Goal: Task Accomplishment & Management: Manage account settings

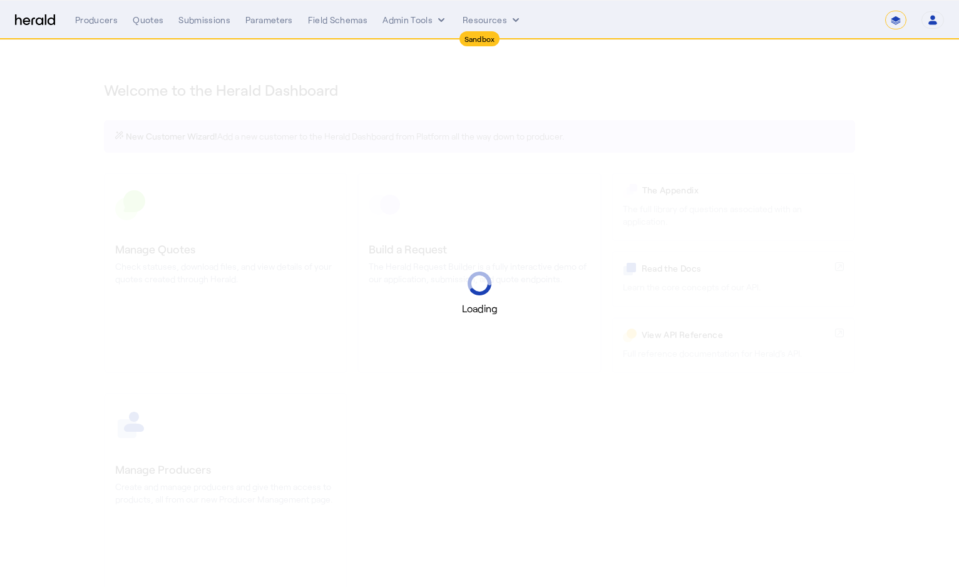
select select "*******"
click at [931, 19] on icon "button" at bounding box center [932, 17] width 5 height 4
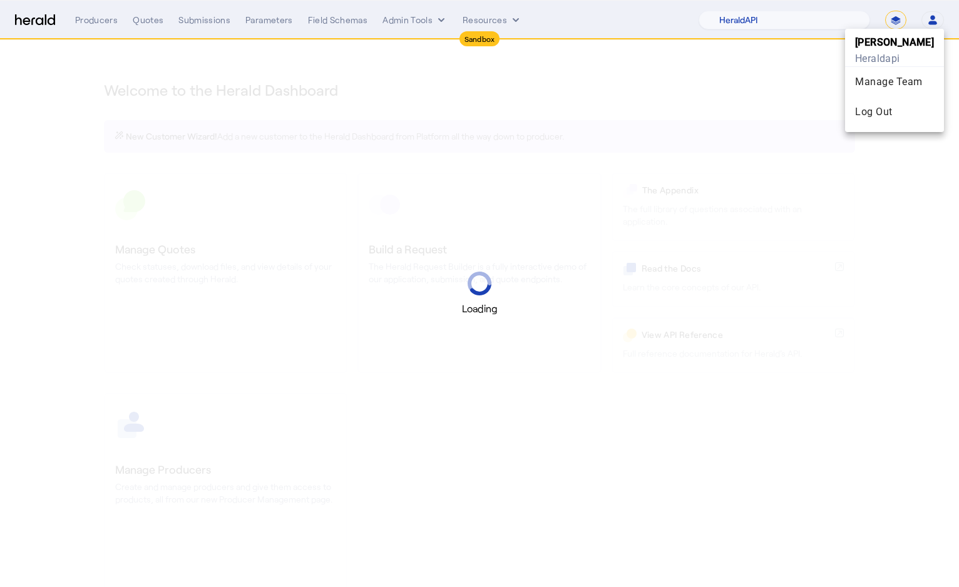
click at [764, 66] on div at bounding box center [479, 293] width 959 height 587
click at [794, 21] on select "1Fort Acrisure Acturis Affinity Advisors Affinity Risk Agentero AmWins Anzen Ao…" at bounding box center [783, 20] width 171 height 19
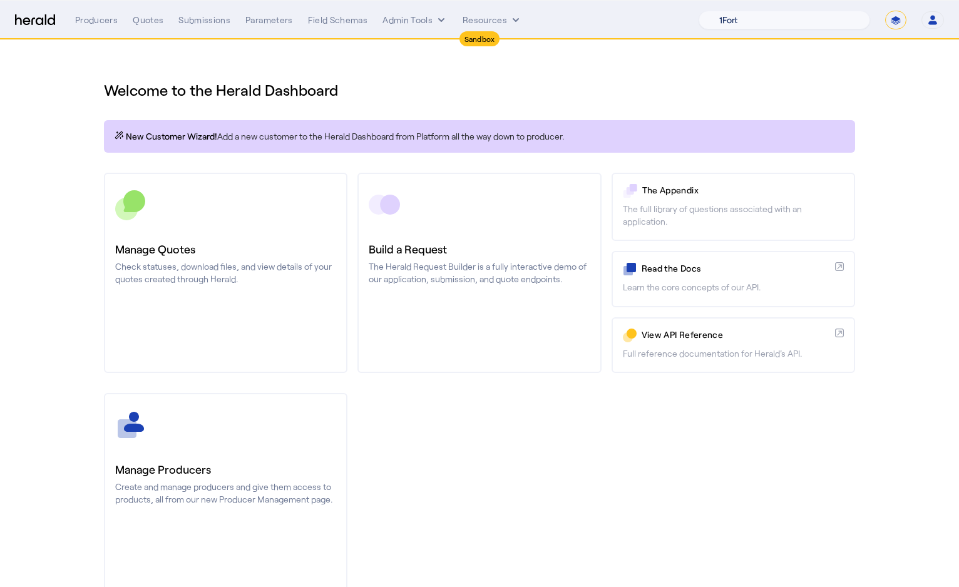
select select "pfm_26eq_USI"
click at [728, 11] on select "1Fort Acrisure Acturis Affinity Advisors Affinity Risk Agentero AmWins Anzen Ao…" at bounding box center [783, 20] width 171 height 19
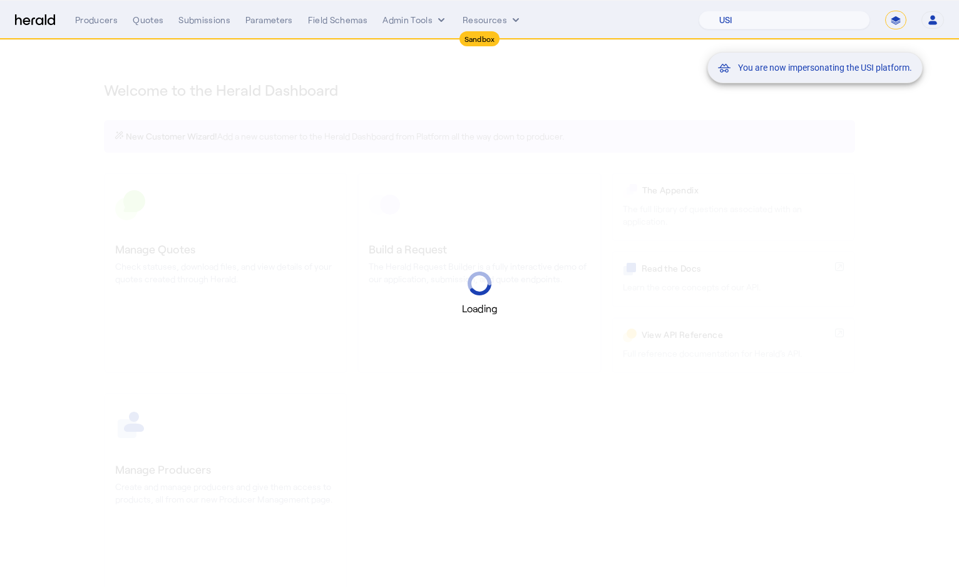
click at [817, 14] on mat-snack-bar-container "You are now impersonating the USI platform." at bounding box center [845, 20] width 215 height 31
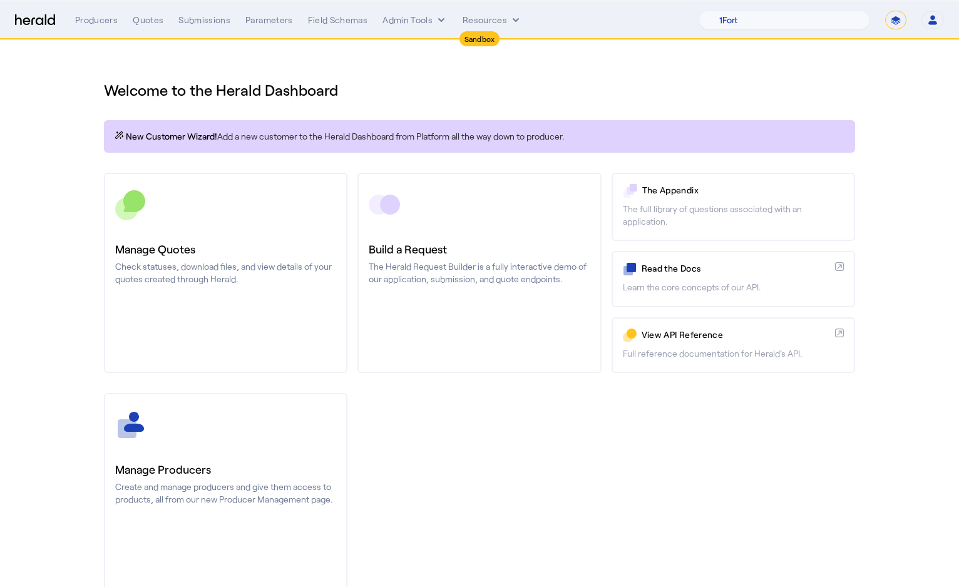
click at [901, 19] on select "**********" at bounding box center [895, 20] width 21 height 19
select select "**********"
click at [885, 11] on select "**********" at bounding box center [895, 20] width 21 height 19
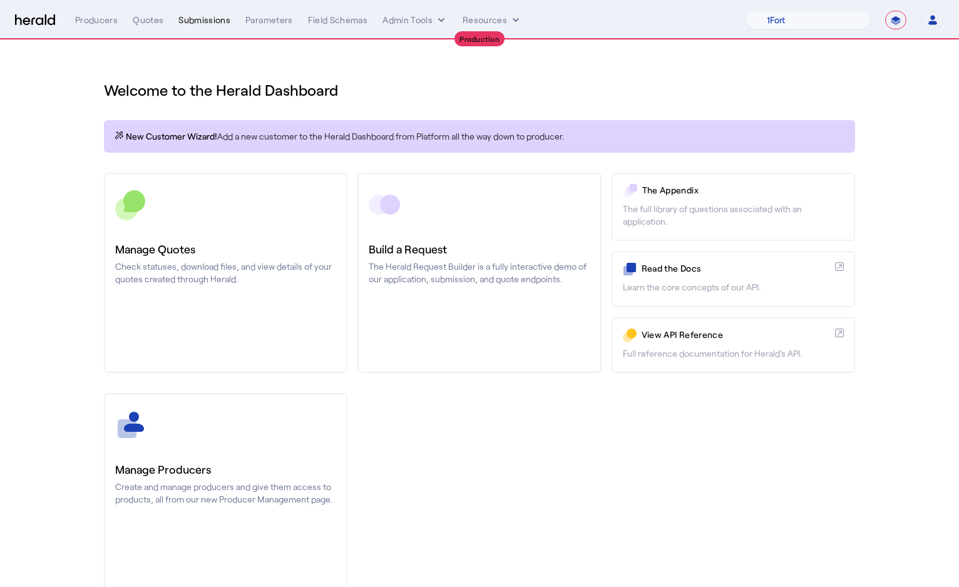
click at [185, 18] on div "Submissions" at bounding box center [204, 20] width 52 height 13
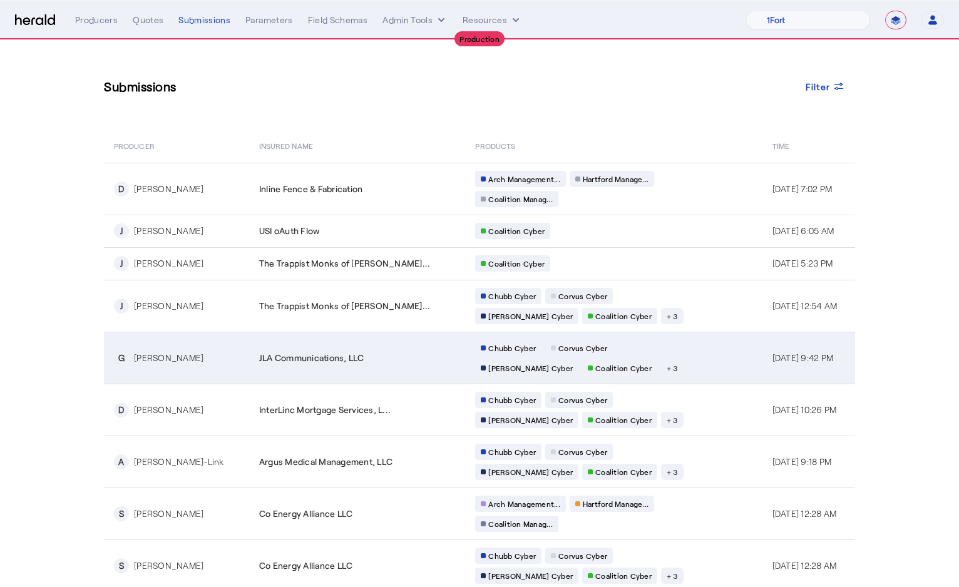
click at [343, 350] on td "JLA Communications, LLC" at bounding box center [357, 358] width 217 height 52
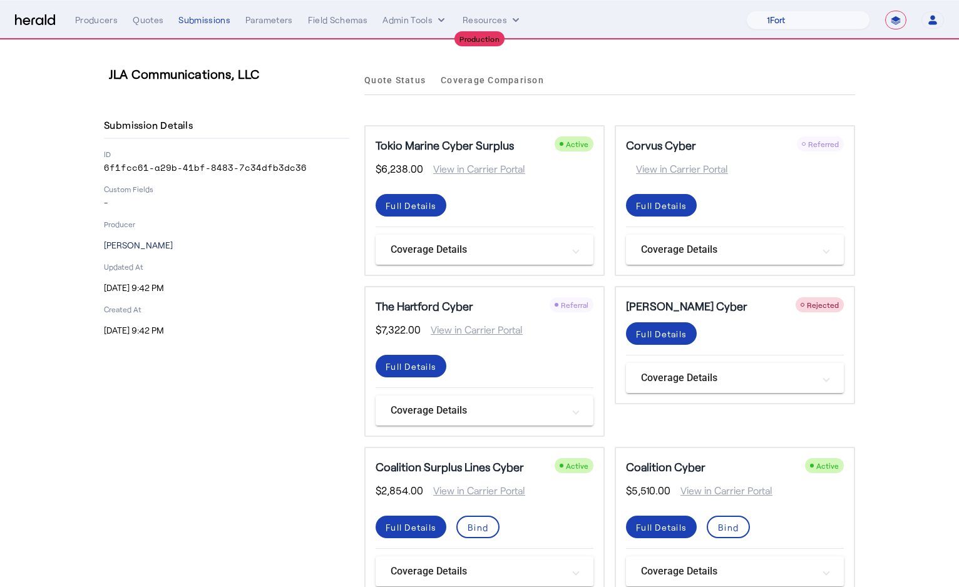
click at [165, 247] on p "Giselica Crawford" at bounding box center [226, 245] width 245 height 13
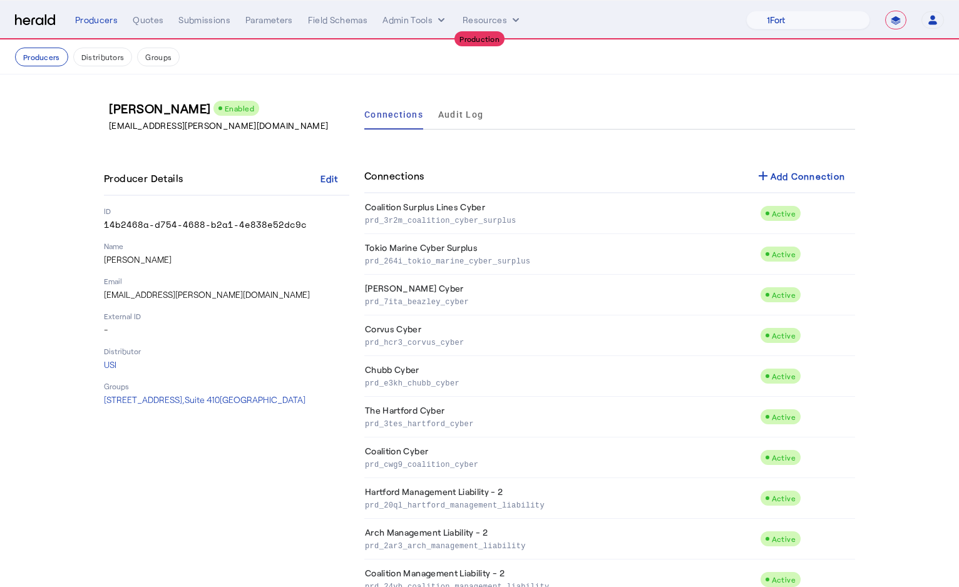
click at [232, 273] on div "Producer Details Edit ID 14b2468a-d754-4688-b2a1-4e838e52dc9c Name Giselica Cra…" at bounding box center [226, 284] width 245 height 244
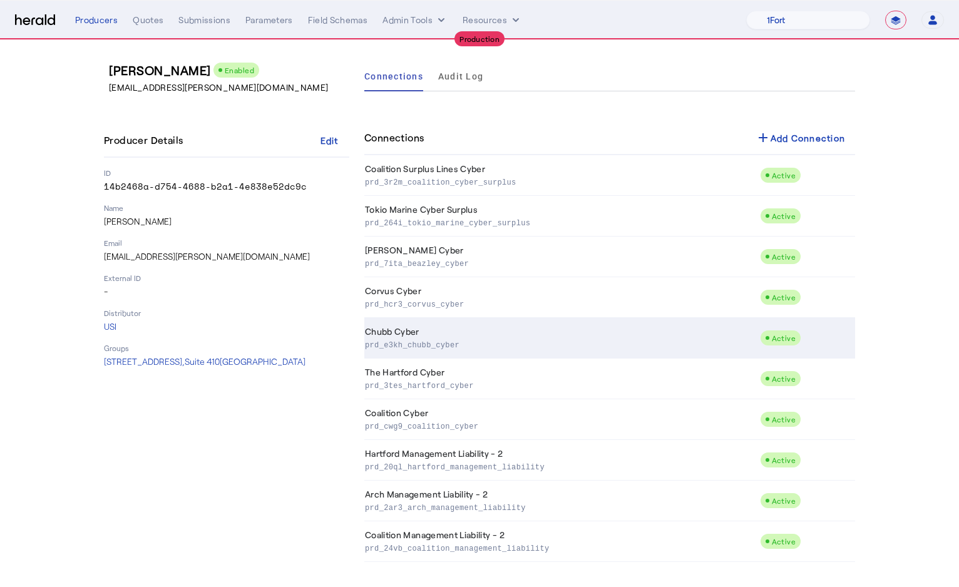
click at [480, 344] on p "prd_e3kh_chubb_cyber" at bounding box center [560, 344] width 390 height 13
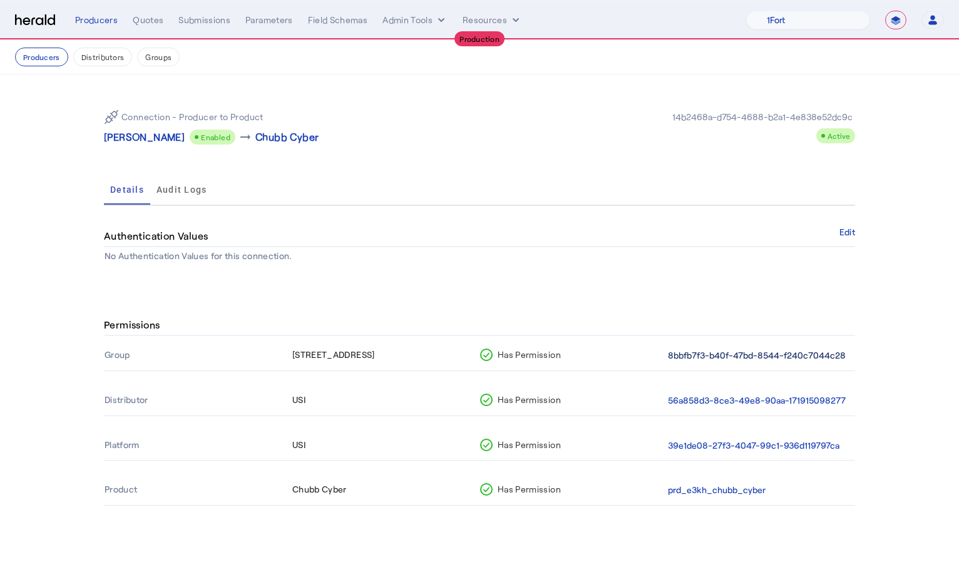
click at [714, 359] on button "8bbfb7f3-b40f-47bd-8544-f240c7044c28" at bounding box center [757, 356] width 178 height 14
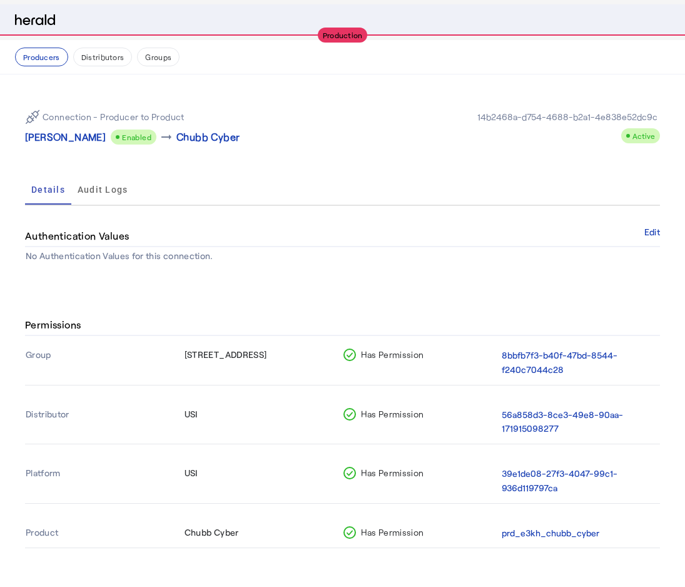
select select "pfm_26eq_USI"
select select "**********"
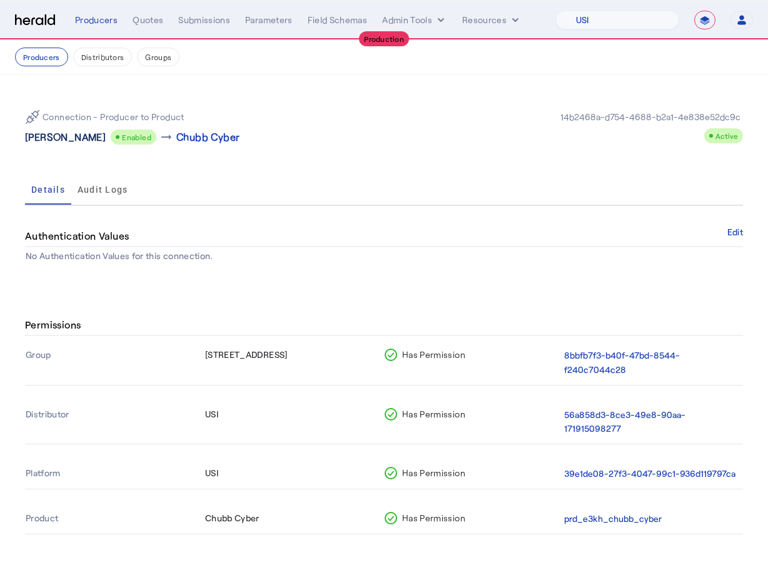
click at [51, 140] on p "Giselica Crawford" at bounding box center [65, 137] width 81 height 15
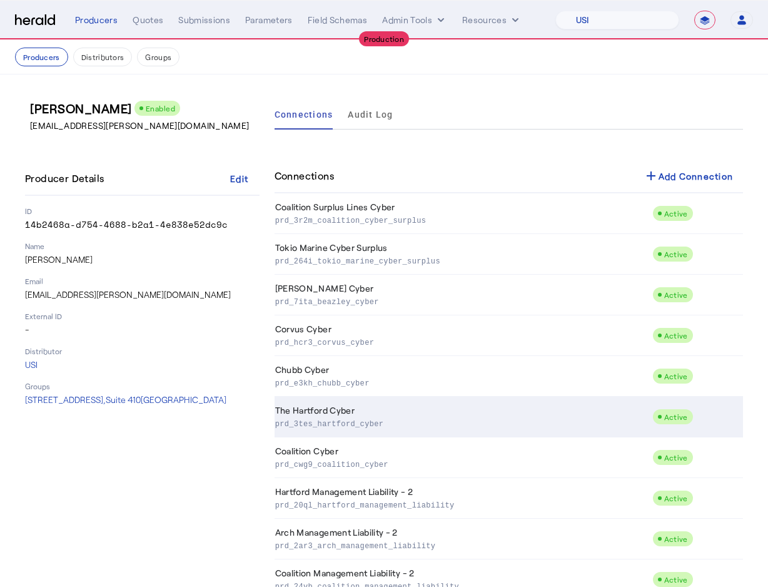
scroll to position [23, 0]
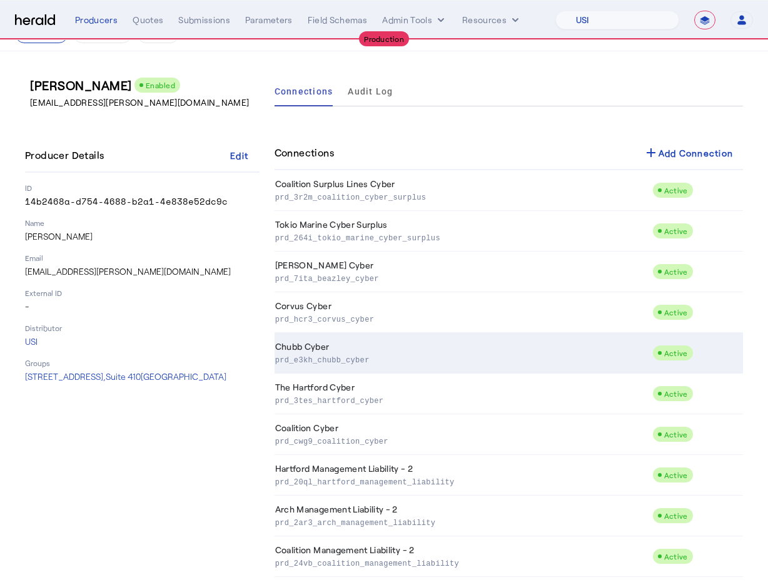
click at [321, 366] on td "Chubb Cyber prd_e3kh_chubb_cyber" at bounding box center [464, 353] width 378 height 41
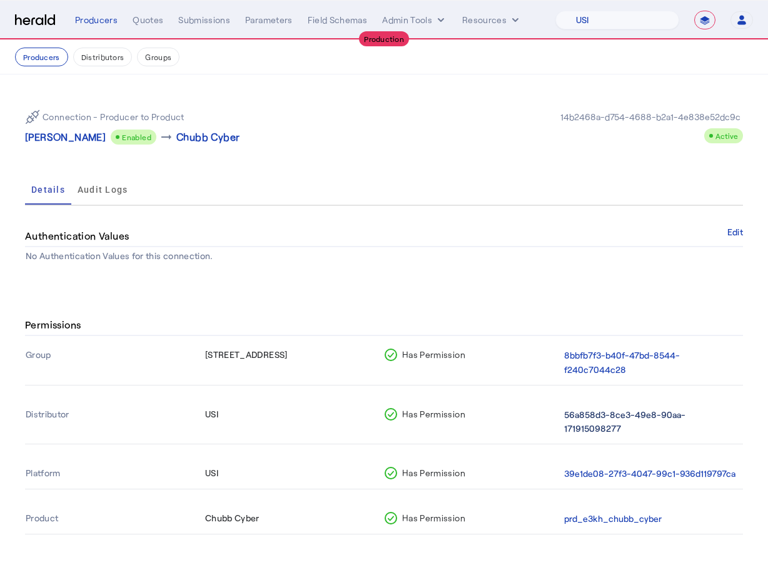
click at [594, 422] on button "56a858d3-8ce3-49e8-90aa-171915098277" at bounding box center [651, 422] width 174 height 29
click at [646, 476] on button "39e1de08-27f3-4047-99c1-936d119797ca" at bounding box center [649, 474] width 171 height 14
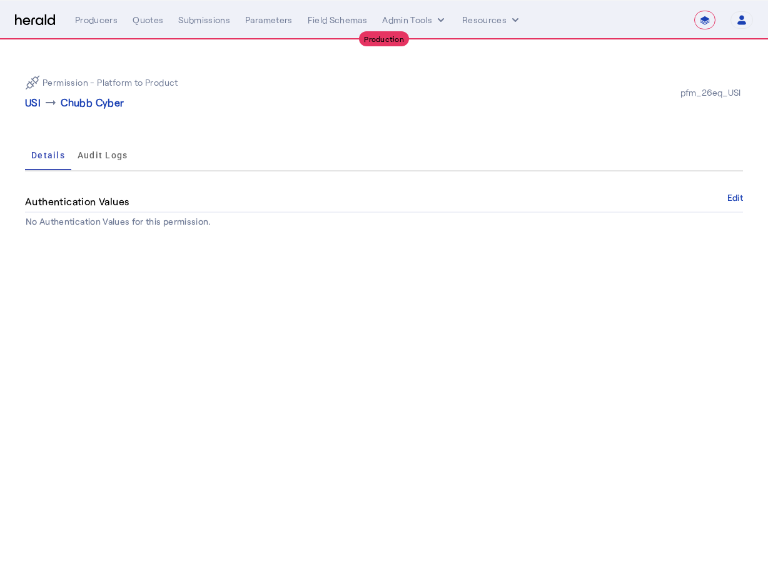
select select "pfm_26eq_USI"
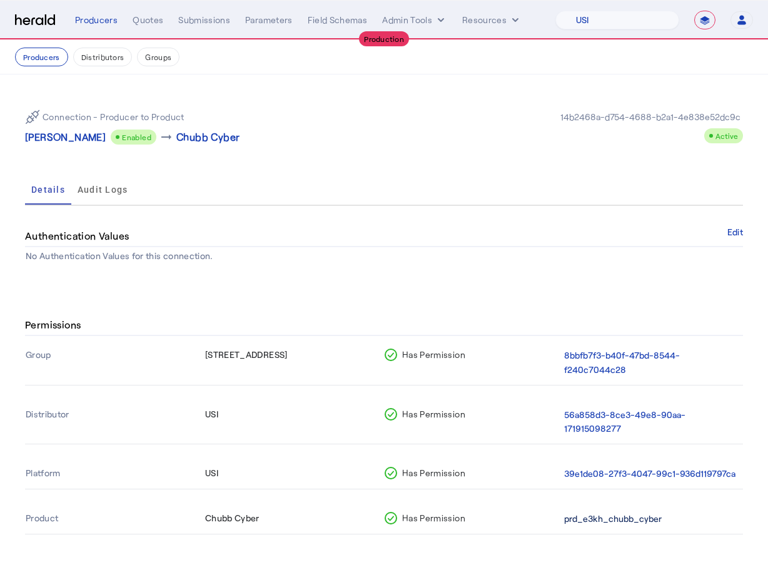
click at [614, 515] on button "prd_e3kh_chubb_cyber" at bounding box center [613, 519] width 98 height 14
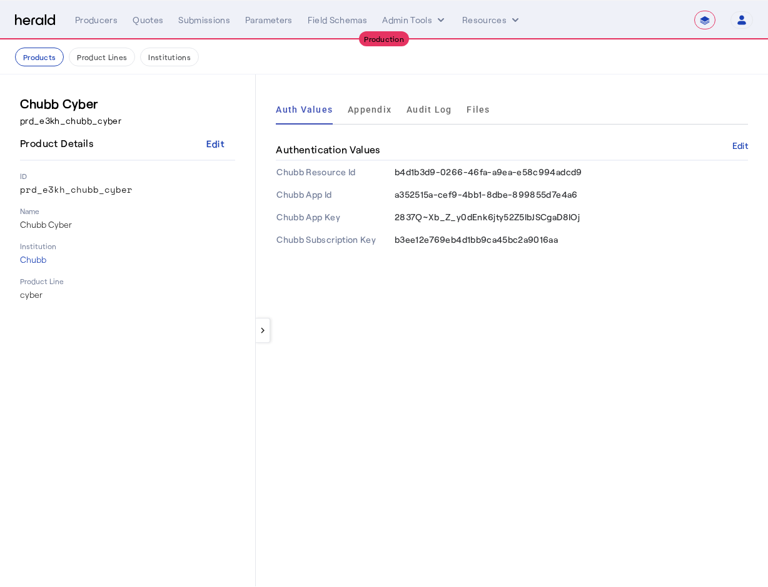
select select "pfm_26eq_USI"
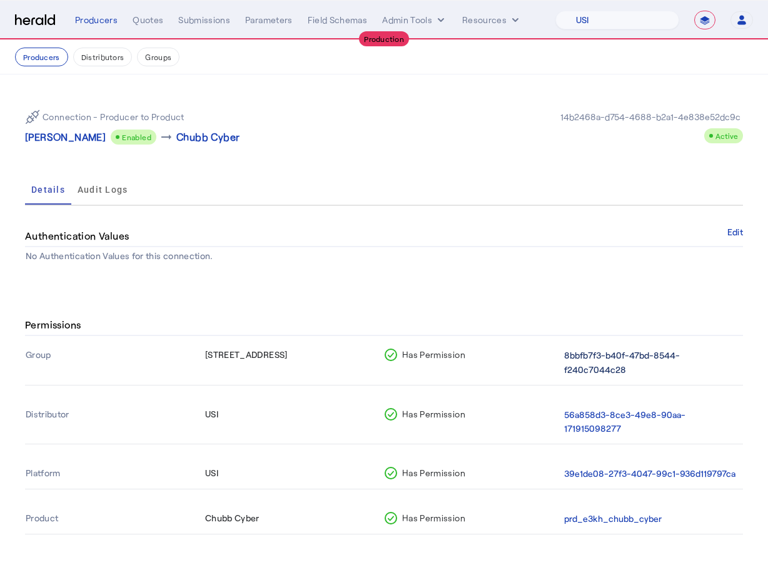
click at [603, 357] on button "8bbfb7f3-b40f-47bd-8544-f240c7044c28" at bounding box center [651, 363] width 174 height 29
click at [73, 142] on p "Giselica Crawford" at bounding box center [65, 137] width 81 height 15
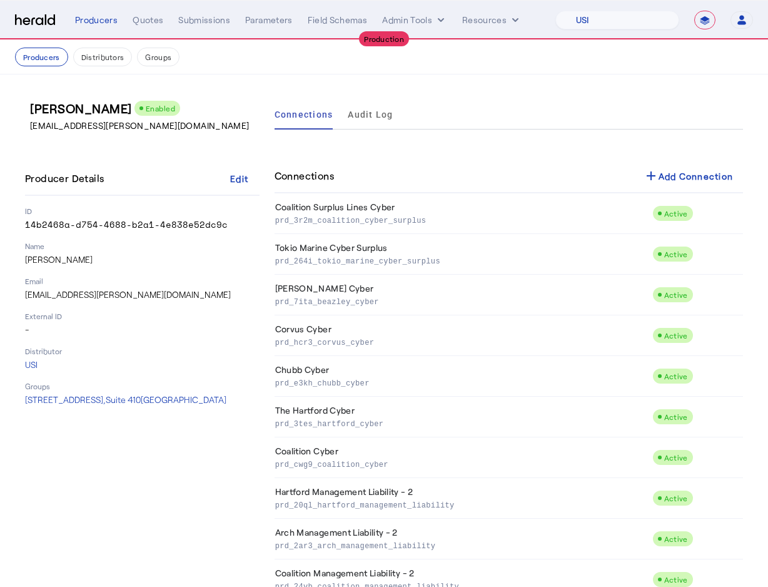
click at [33, 66] on nav "Producers Distributors Groups" at bounding box center [384, 57] width 768 height 34
click at [33, 58] on button "Producers" at bounding box center [41, 57] width 53 height 19
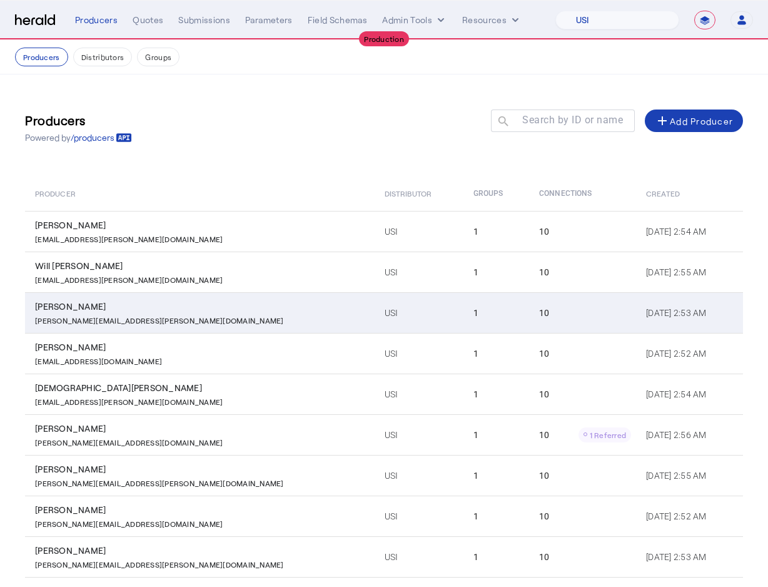
click at [375, 310] on td "USI" at bounding box center [419, 312] width 89 height 41
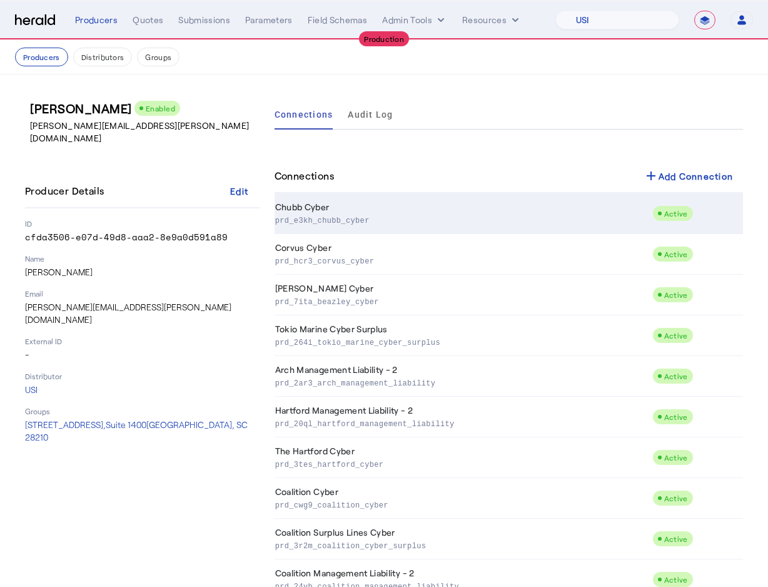
click at [349, 214] on p "prd_e3kh_chubb_cyber" at bounding box center [461, 219] width 372 height 13
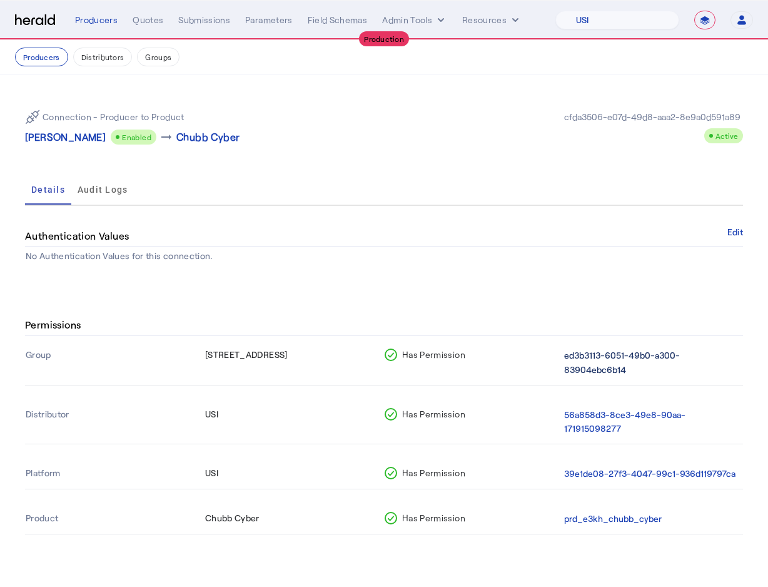
click at [617, 367] on button "ed3b3113-6051-49b0-a300-83904ebc6b14" at bounding box center [651, 363] width 174 height 29
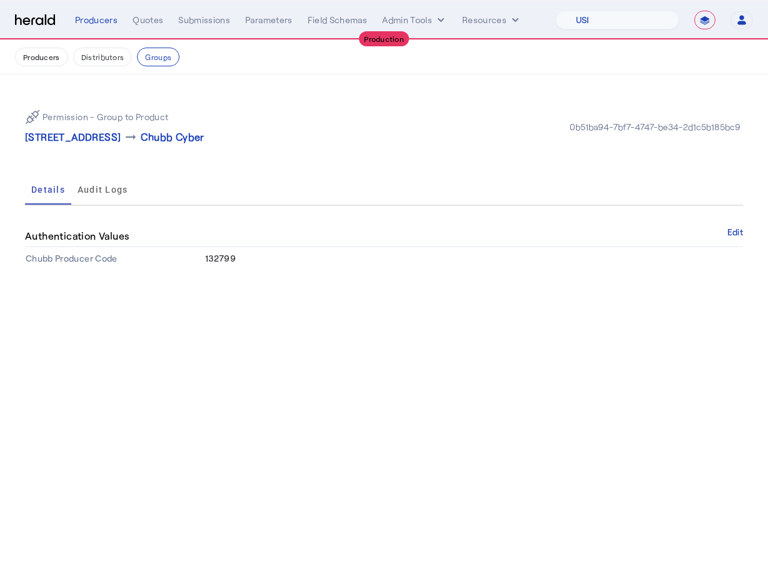
click at [180, 183] on div "Details Audit Logs" at bounding box center [384, 190] width 718 height 30
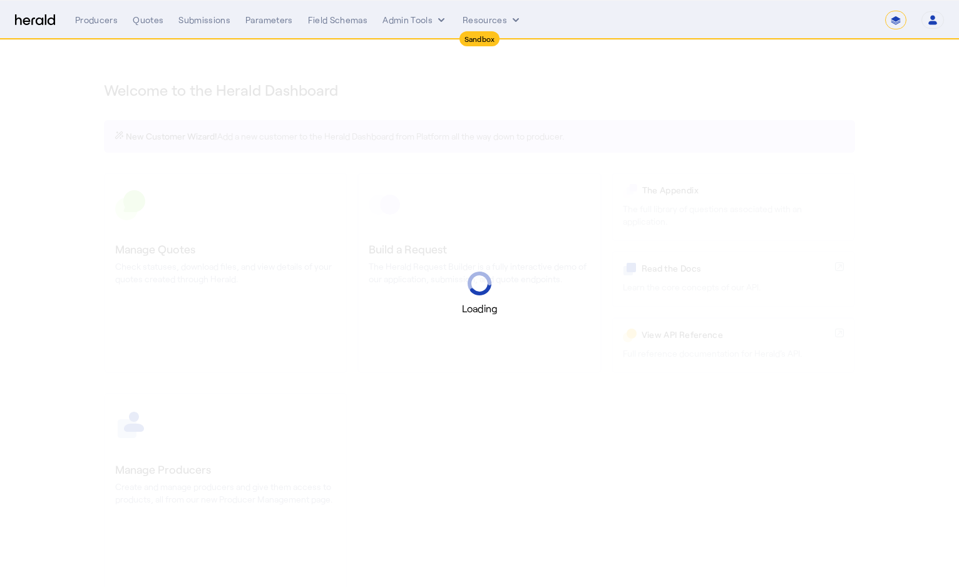
select select "*******"
select select "pfm_2v8p_herald_api"
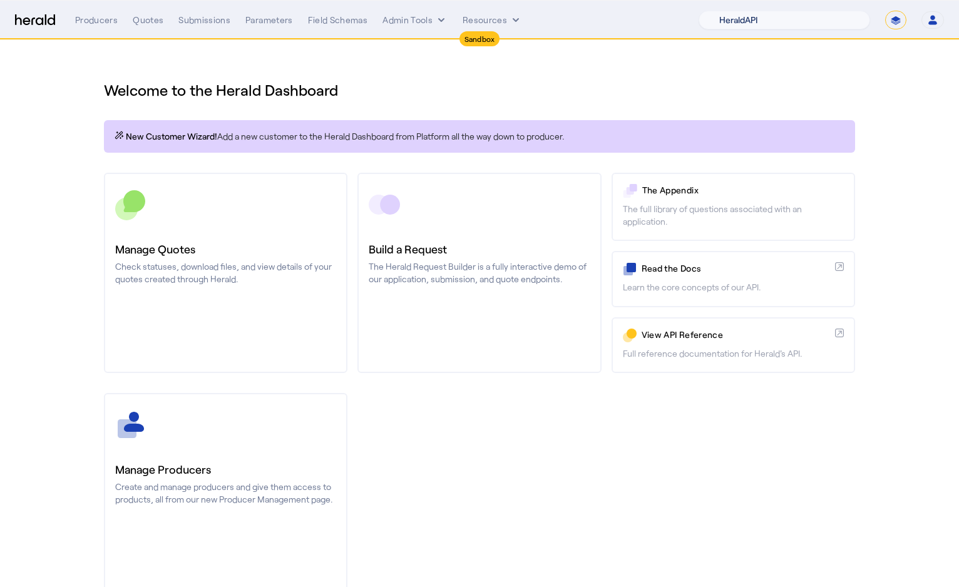
click at [833, 19] on select "1Fort Acrisure Acturis Affinity Advisors Affinity Risk Agentero AmWins Anzen Ao…" at bounding box center [783, 20] width 171 height 19
click at [419, 16] on button "Admin Tools" at bounding box center [414, 20] width 65 height 13
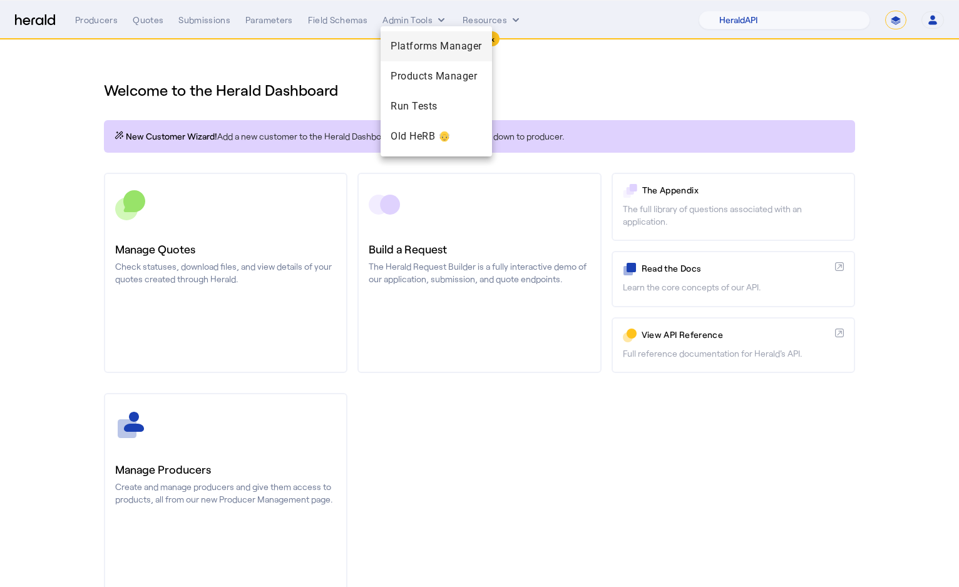
click at [404, 45] on span "Platforms Manager" at bounding box center [435, 46] width 91 height 15
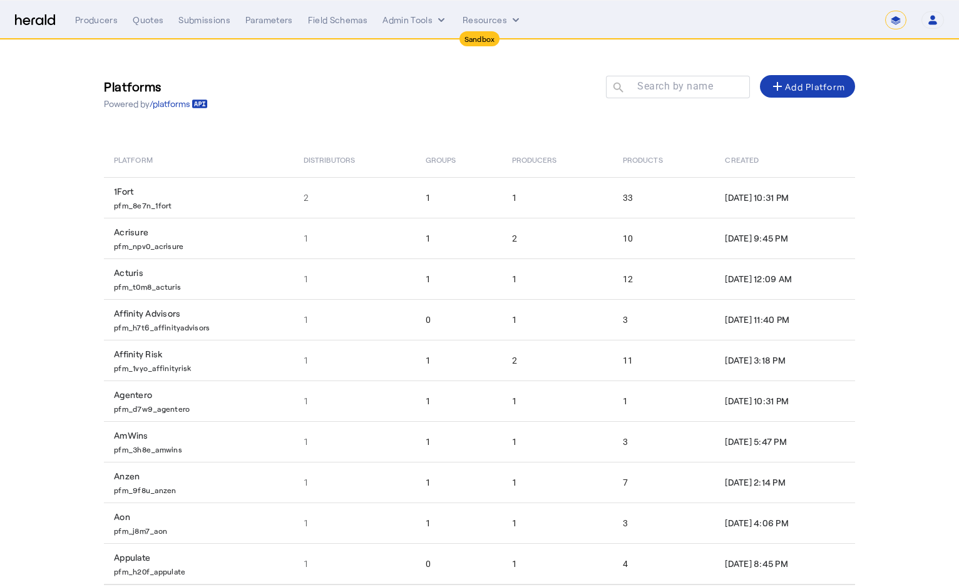
click at [902, 23] on select "**********" at bounding box center [895, 20] width 21 height 19
select select "**********"
click at [885, 11] on select "**********" at bounding box center [895, 20] width 21 height 19
select select "pfm_2v8p_herald_api"
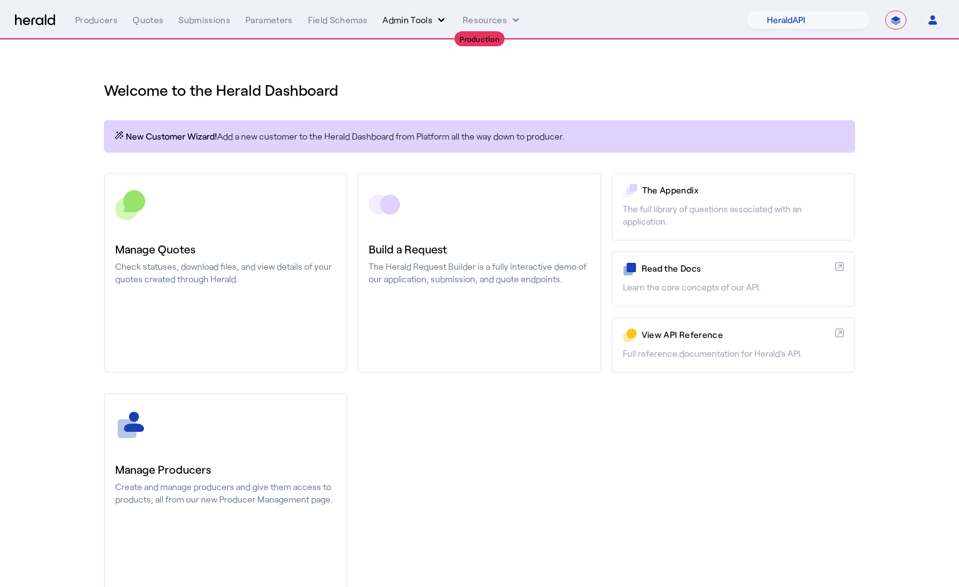
click at [418, 25] on button "Admin Tools" at bounding box center [414, 20] width 65 height 13
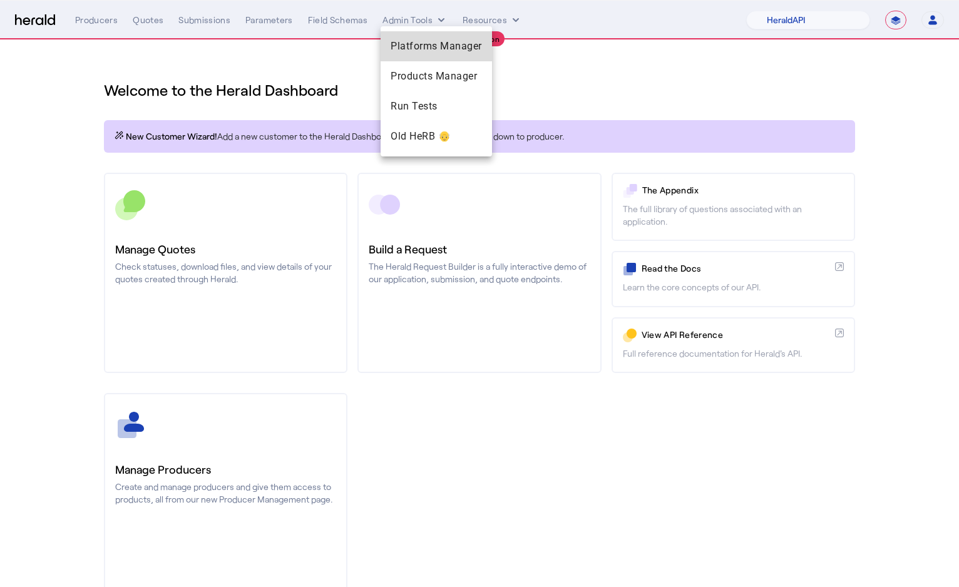
click at [414, 42] on span "Platforms Manager" at bounding box center [435, 46] width 91 height 15
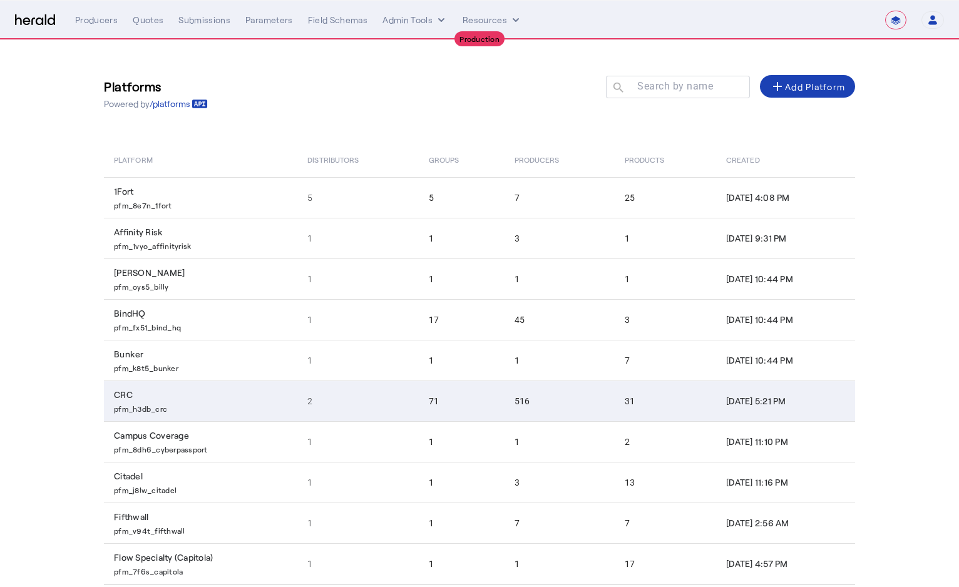
scroll to position [58, 0]
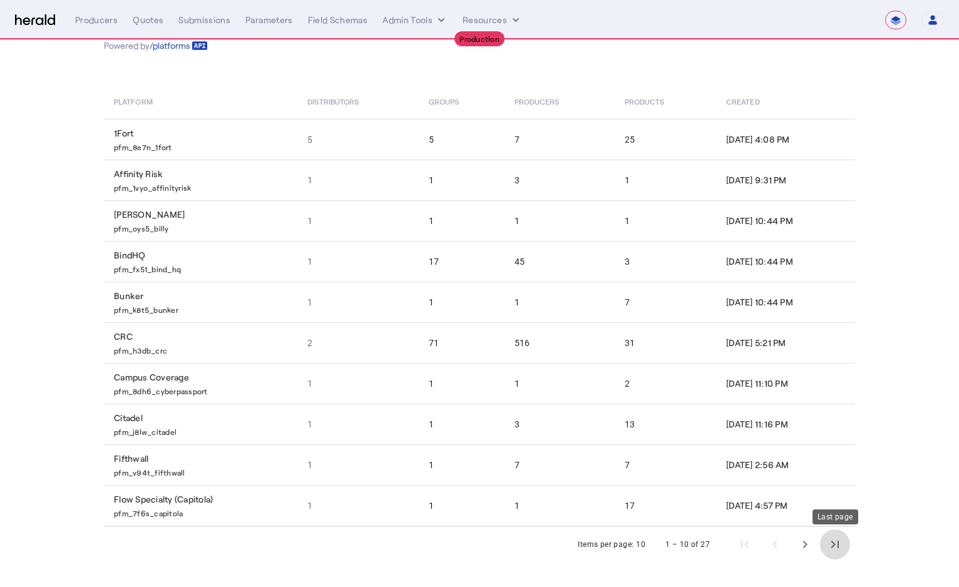
click at [830, 546] on span "Last page" at bounding box center [835, 544] width 30 height 30
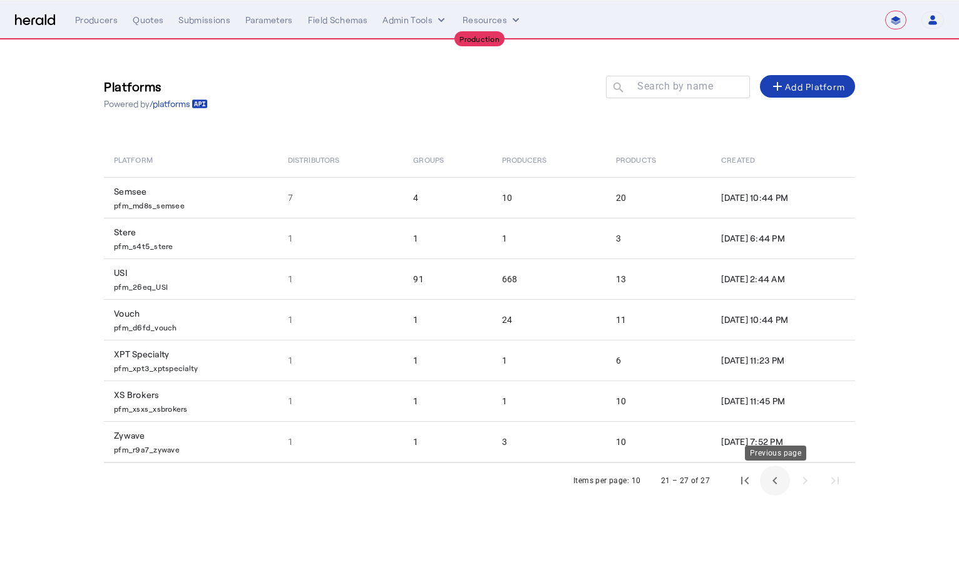
click at [778, 486] on span "Previous page" at bounding box center [775, 481] width 30 height 30
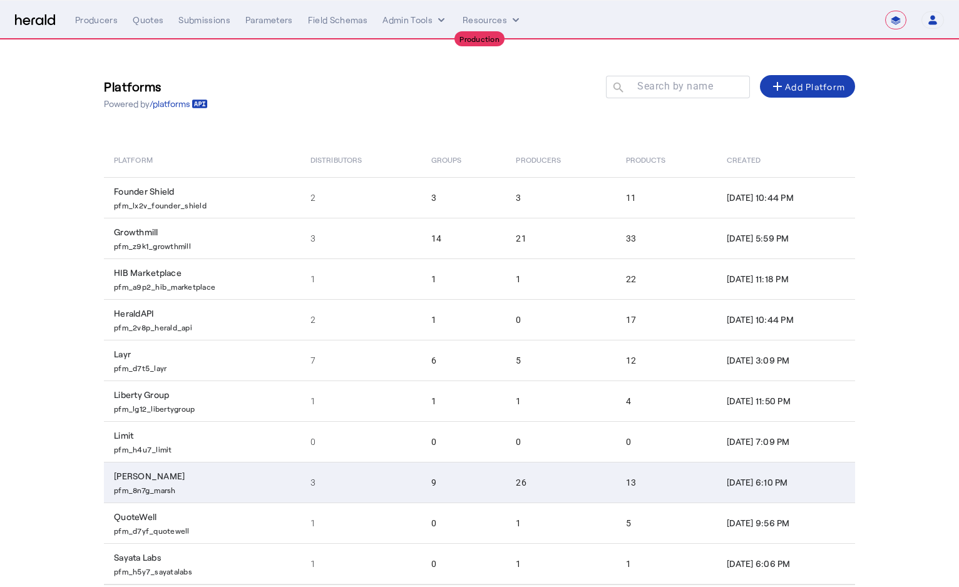
scroll to position [58, 0]
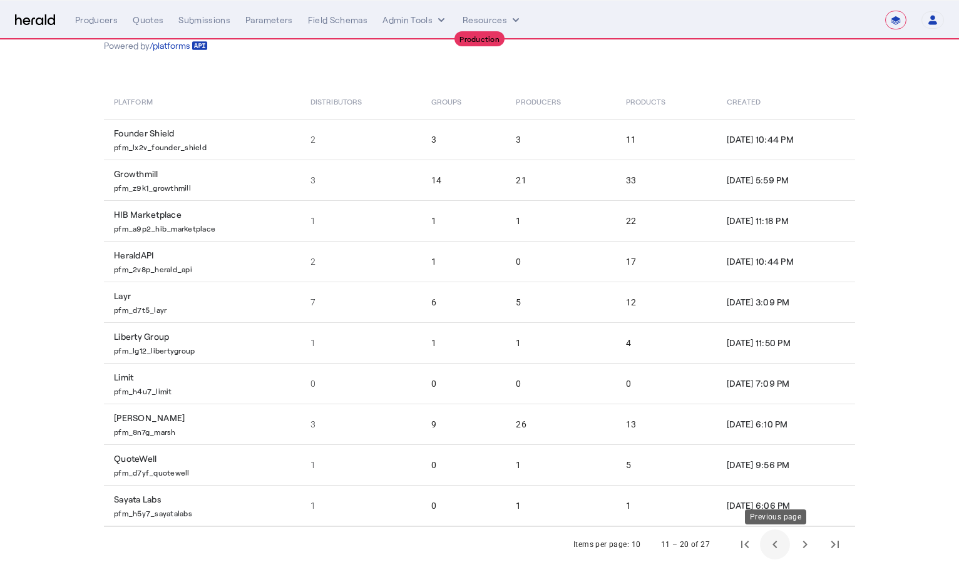
click at [771, 539] on span "Previous page" at bounding box center [775, 544] width 30 height 30
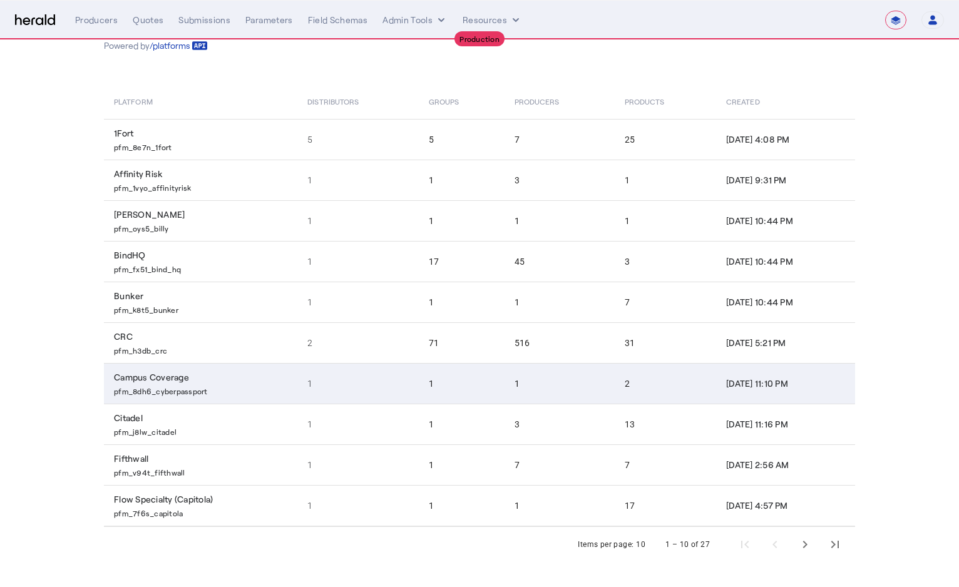
scroll to position [0, 0]
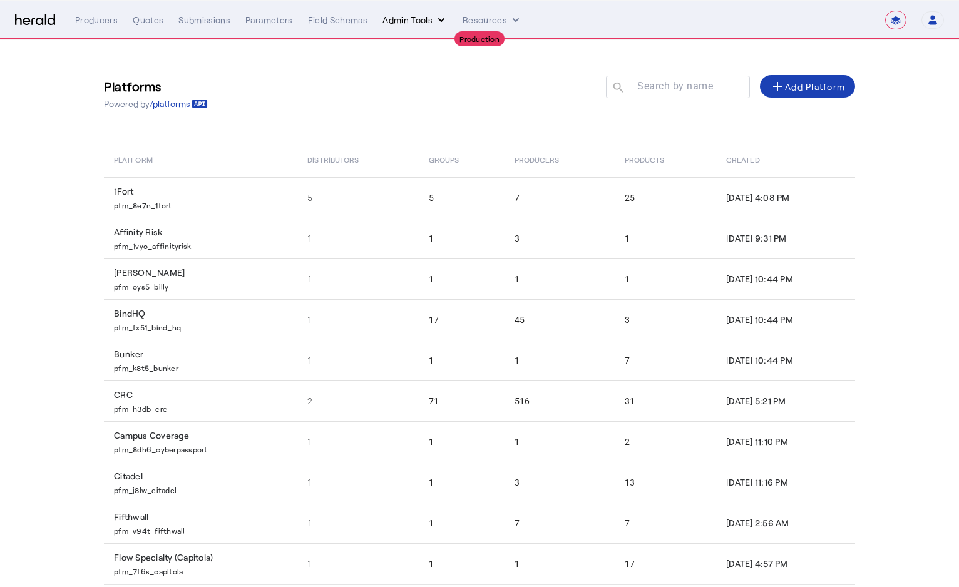
click at [416, 23] on button "Admin Tools" at bounding box center [414, 20] width 65 height 13
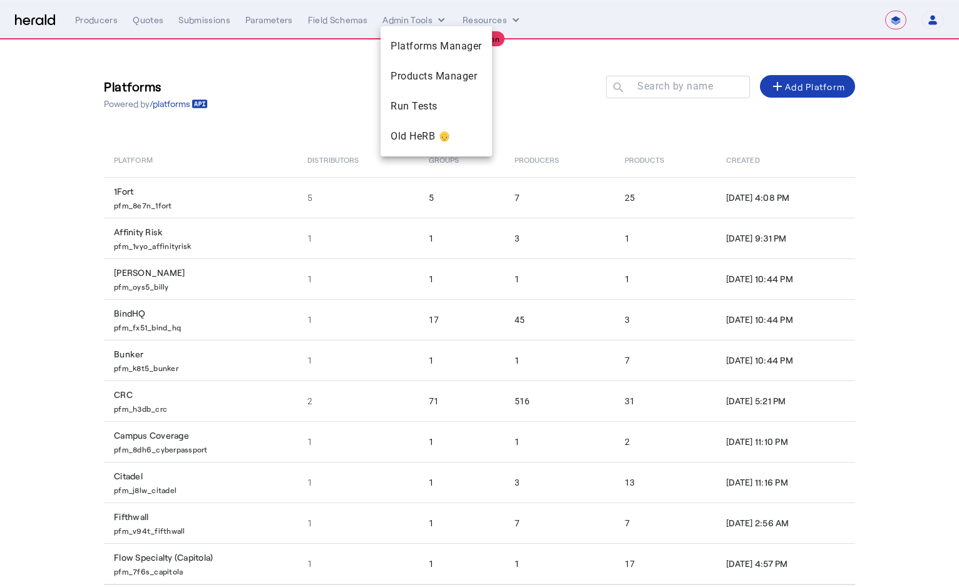
click at [887, 19] on div at bounding box center [479, 293] width 959 height 587
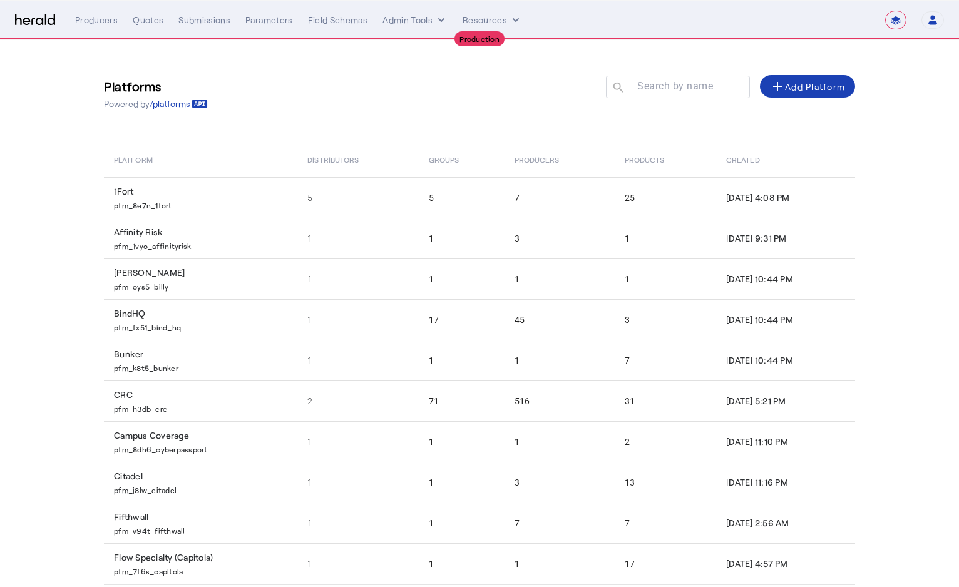
click at [905, 24] on form "**********" at bounding box center [895, 20] width 21 height 19
click at [896, 21] on select "**********" at bounding box center [895, 20] width 21 height 19
select select "*******"
click at [885, 11] on select "**********" at bounding box center [895, 20] width 21 height 19
select select "pfm_2v8p_herald_api"
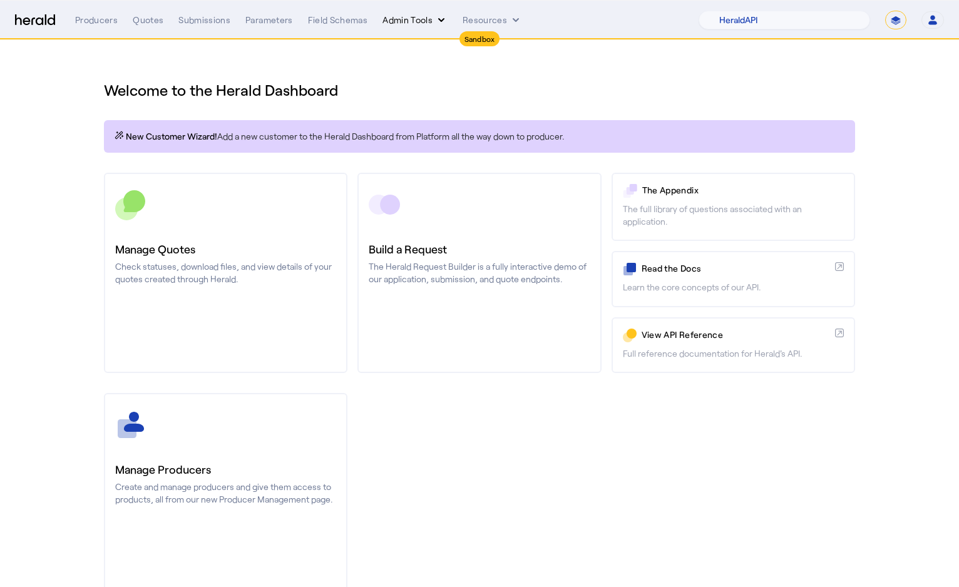
click at [435, 14] on icon "internal dropdown menu" at bounding box center [441, 20] width 13 height 13
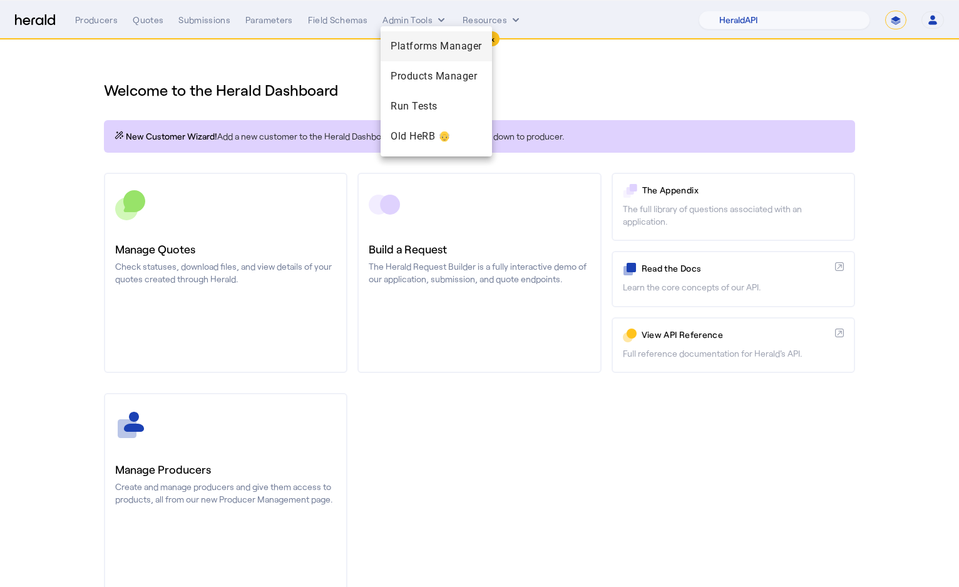
click at [441, 40] on span "Platforms Manager" at bounding box center [435, 46] width 91 height 15
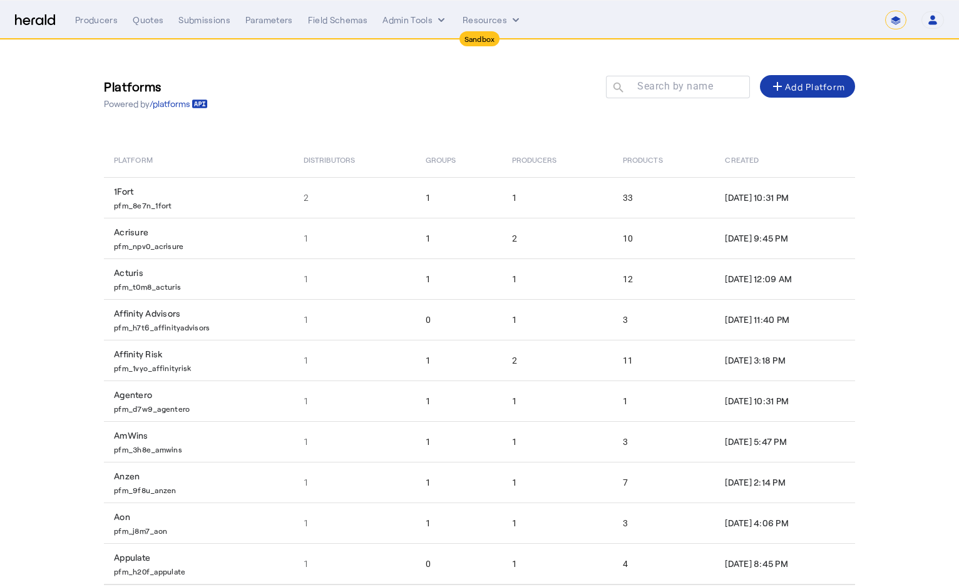
click at [798, 84] on div "add Add Platform" at bounding box center [807, 86] width 75 height 15
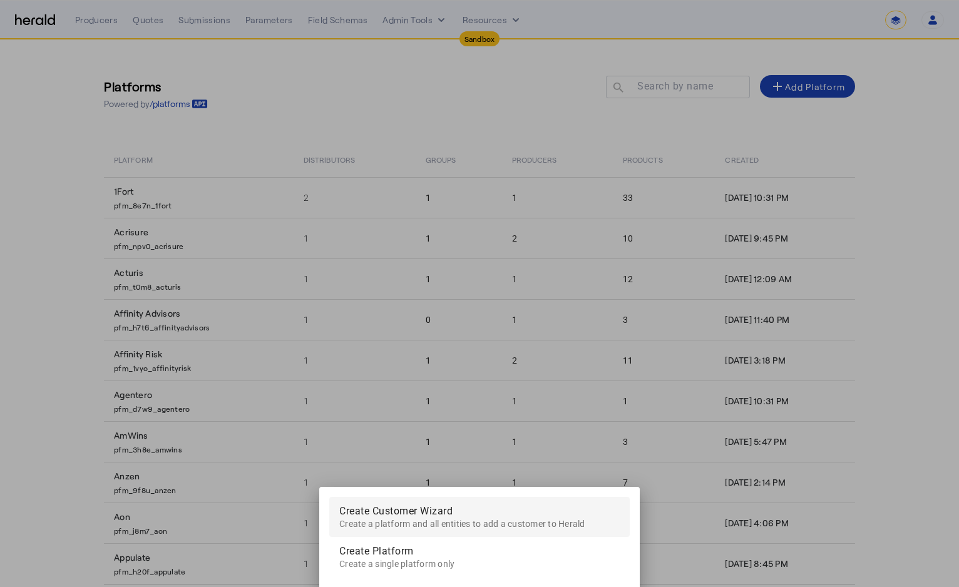
click at [462, 520] on span "Create a platform and all entities to add a customer to Herald" at bounding box center [462, 524] width 246 height 10
select select "pfm_2v8p_herald_api"
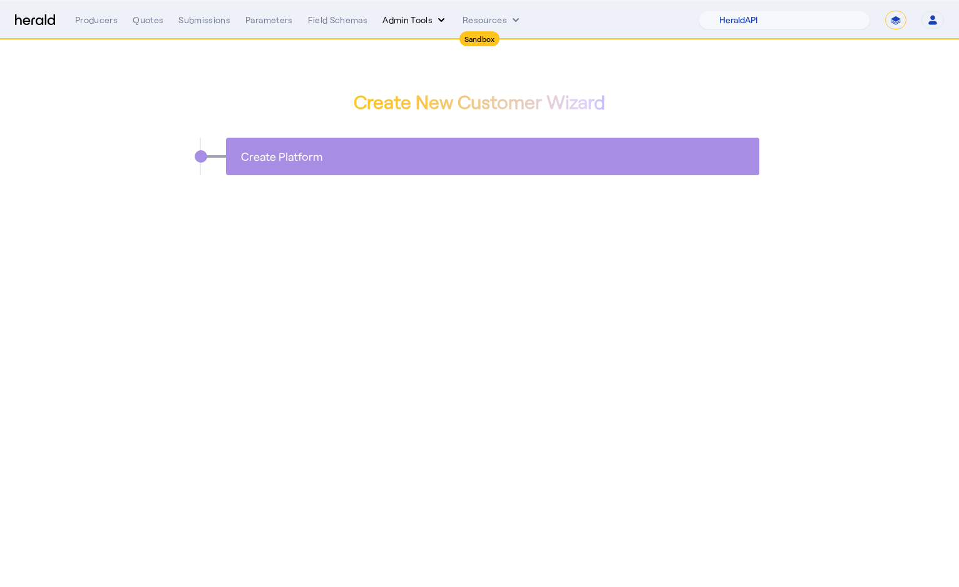
click at [427, 21] on button "Admin Tools" at bounding box center [414, 20] width 65 height 13
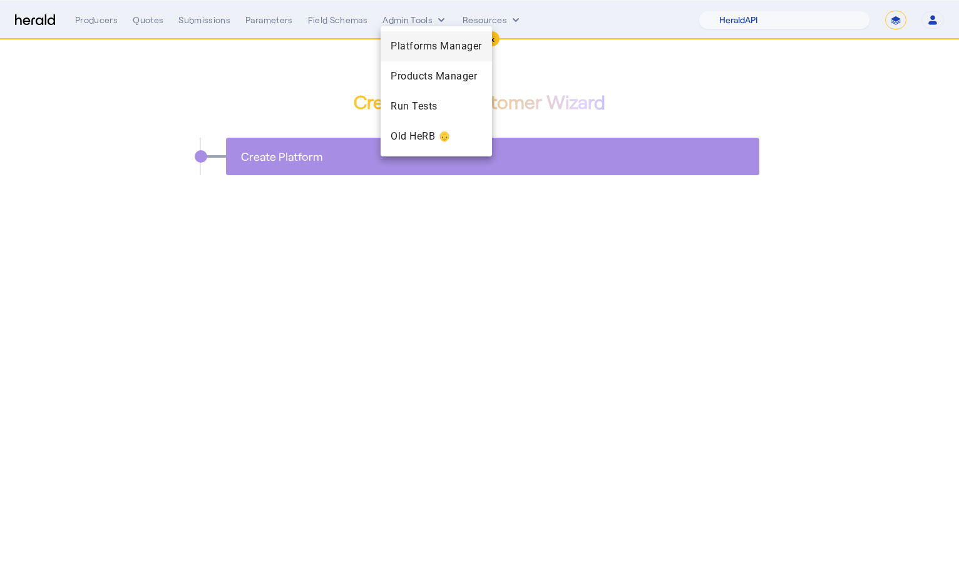
click at [426, 44] on span "Platforms Manager" at bounding box center [435, 46] width 91 height 15
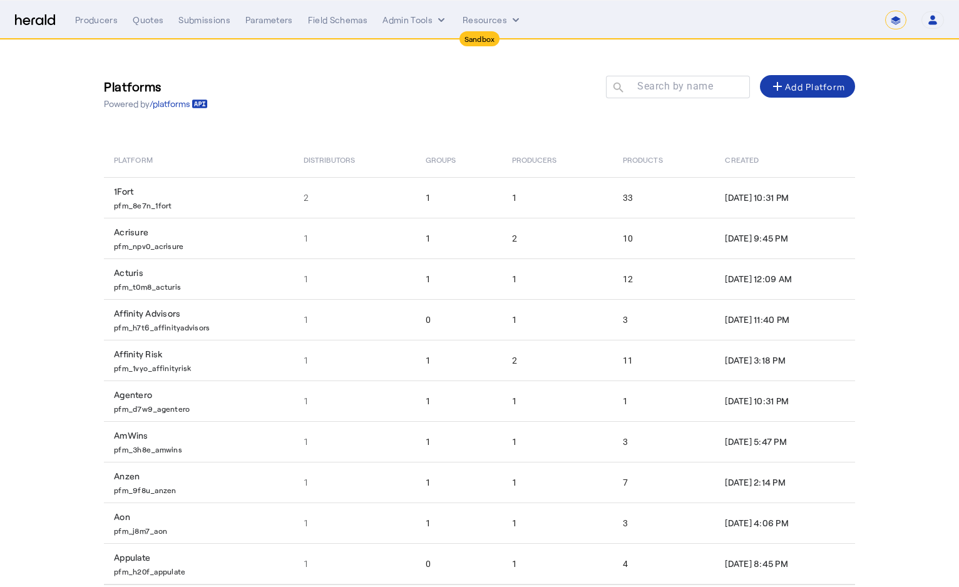
click at [800, 95] on span at bounding box center [807, 86] width 95 height 30
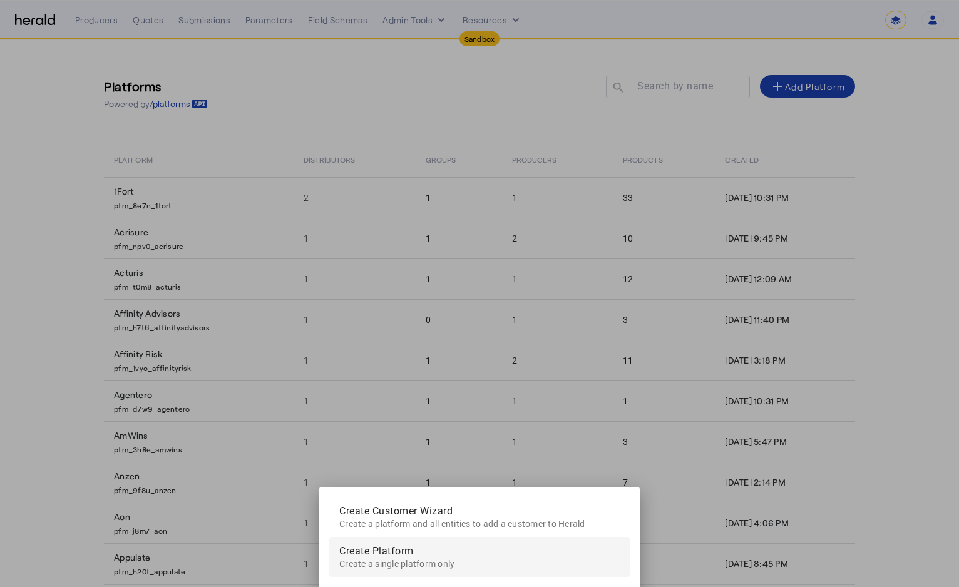
click at [415, 551] on span "Create Platform" at bounding box center [479, 552] width 280 height 30
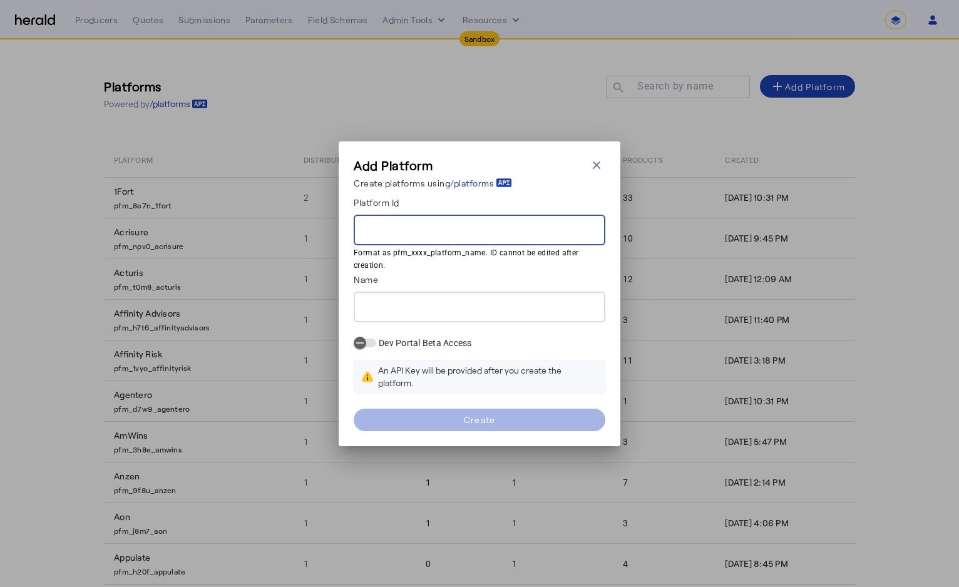
click at [369, 233] on input "Platform Id" at bounding box center [480, 230] width 232 height 15
type input "**********"
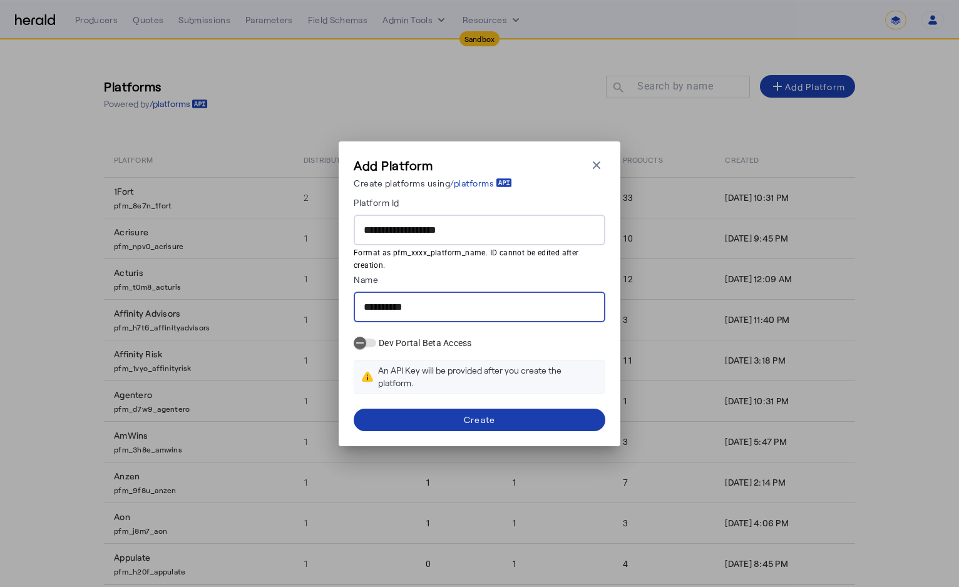
type input "**********"
click at [489, 408] on span at bounding box center [480, 420] width 252 height 30
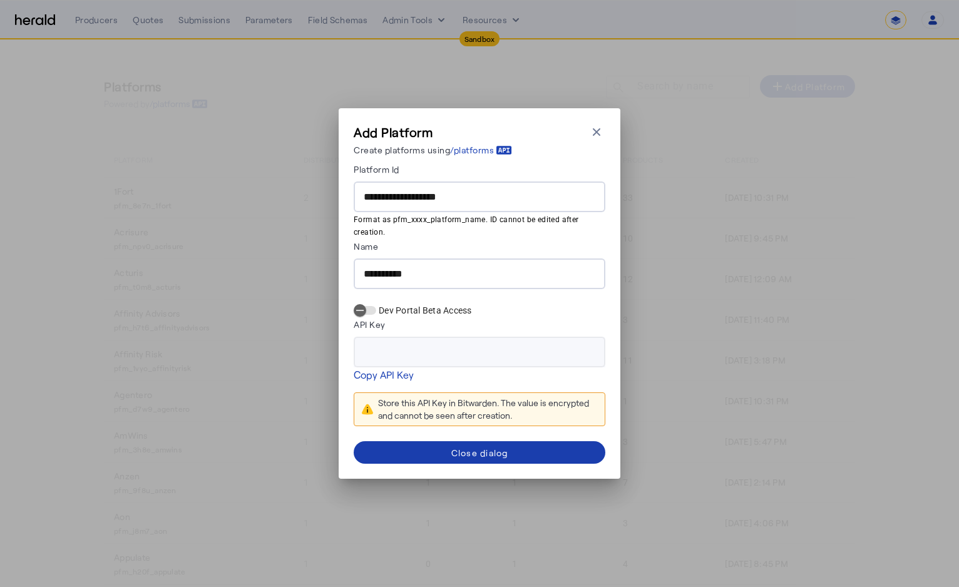
type input "**********"
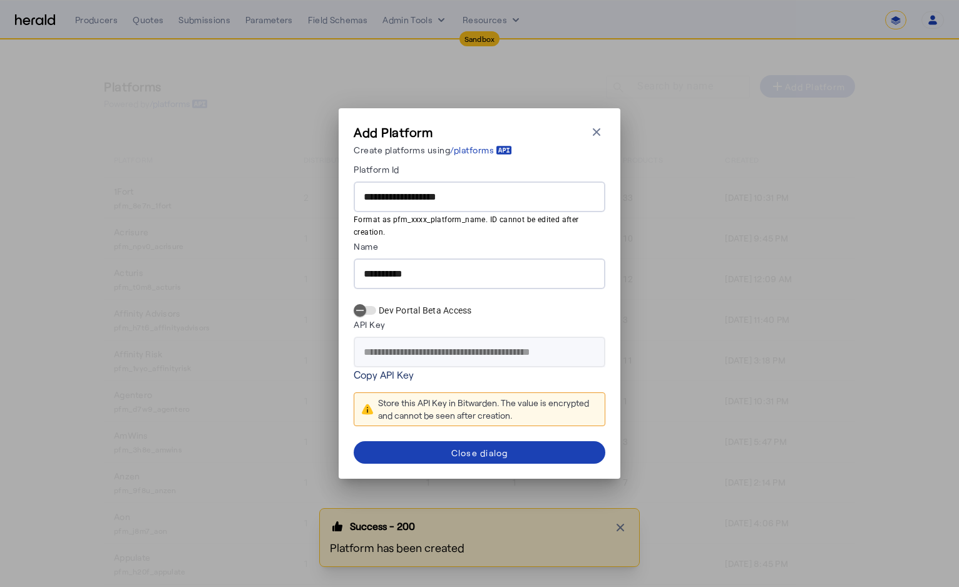
click at [401, 377] on link "Copy API Key" at bounding box center [384, 374] width 60 height 15
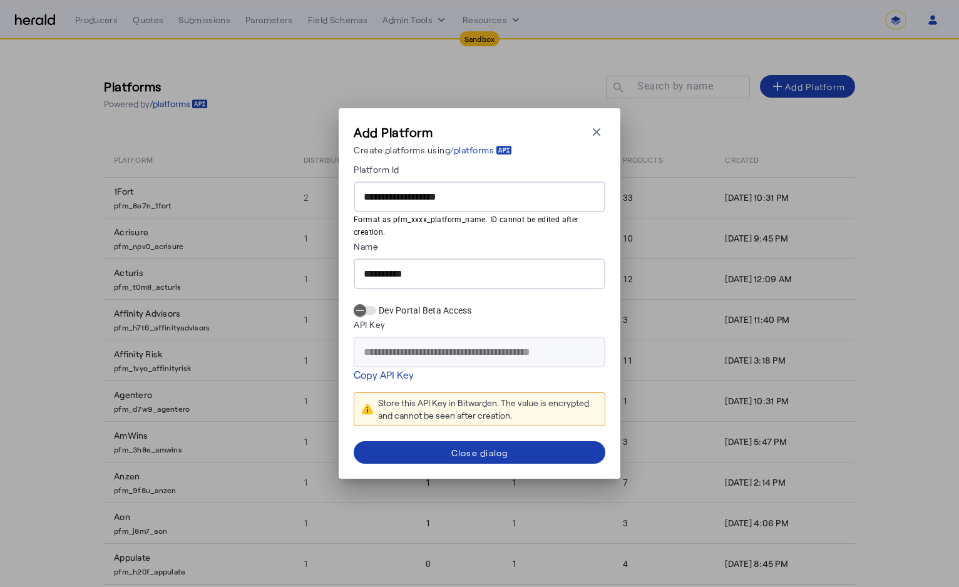
click at [472, 447] on div "Close dialog" at bounding box center [479, 452] width 57 height 13
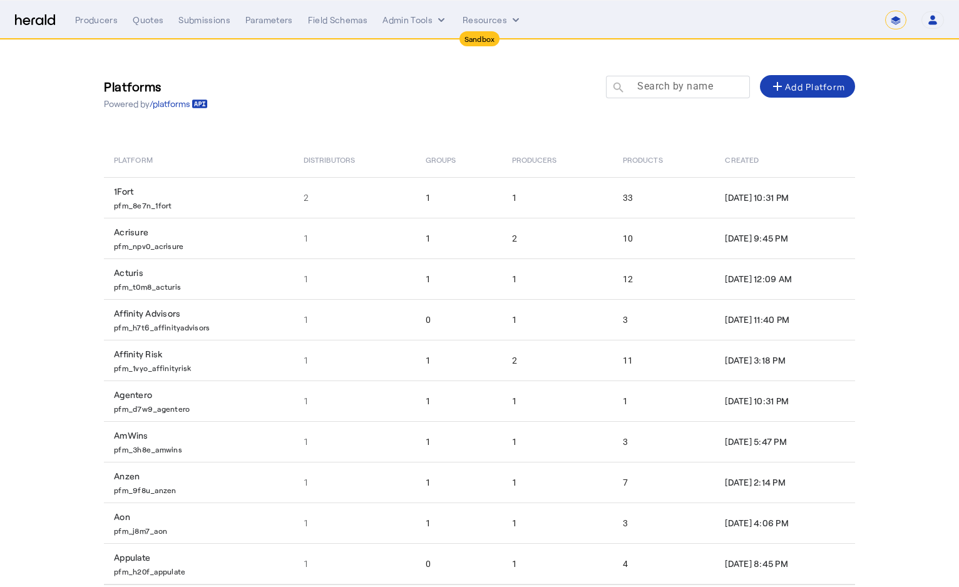
click at [680, 89] on mat-label "Search by name" at bounding box center [675, 86] width 76 height 12
click at [680, 89] on input "Search by name" at bounding box center [683, 86] width 113 height 15
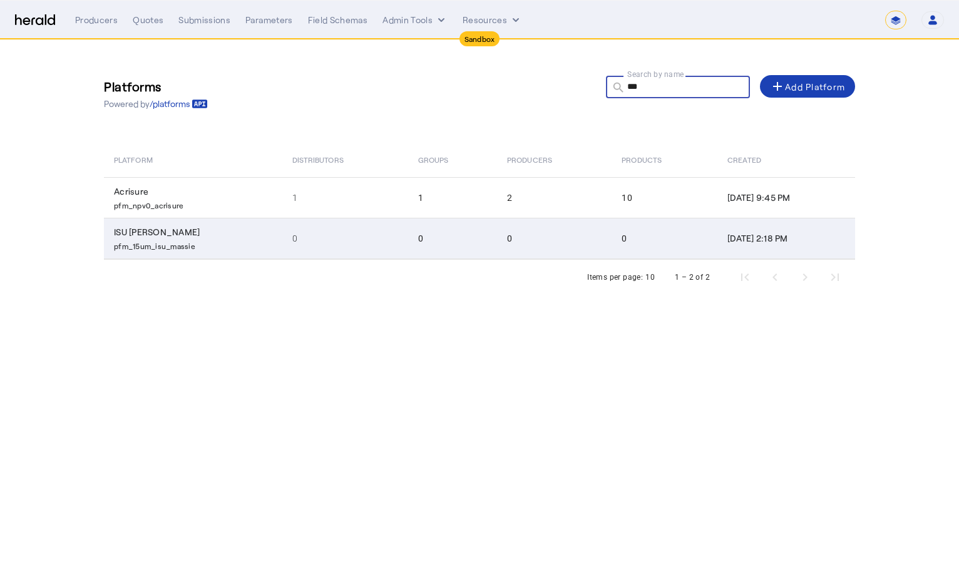
type input "***"
click at [289, 232] on td "0" at bounding box center [345, 238] width 126 height 41
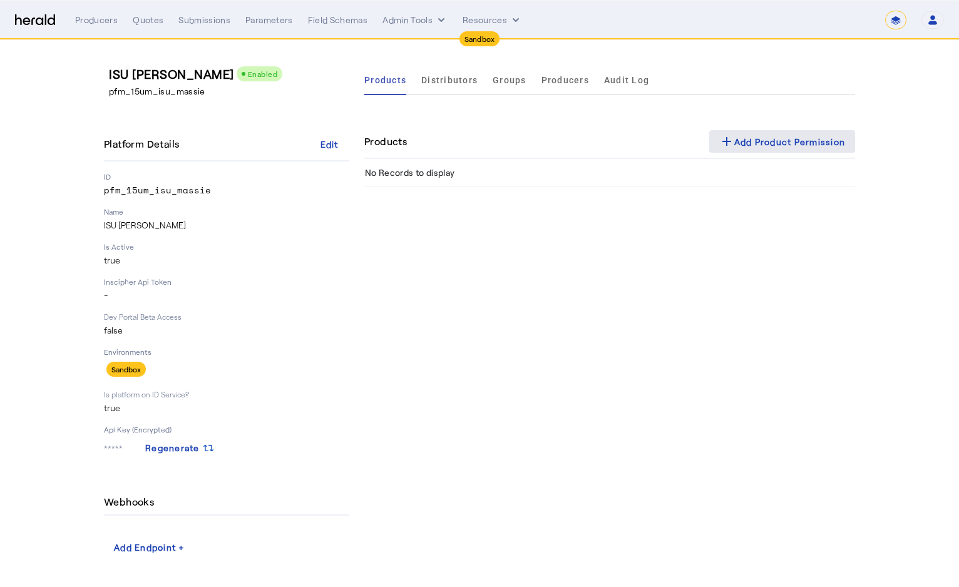
click at [763, 150] on span at bounding box center [782, 141] width 146 height 30
select select "pfm_2v8p_herald_api"
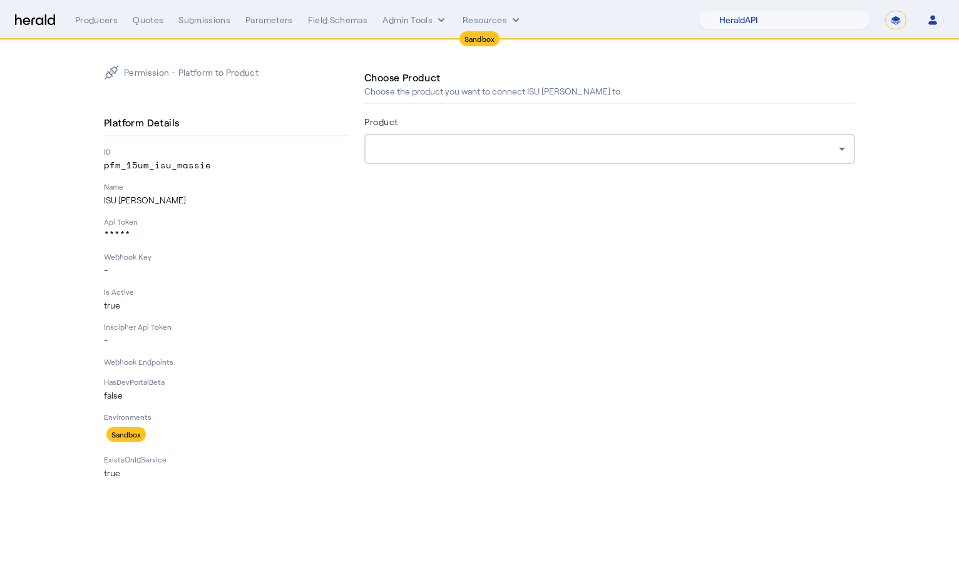
click at [571, 155] on div at bounding box center [606, 148] width 464 height 15
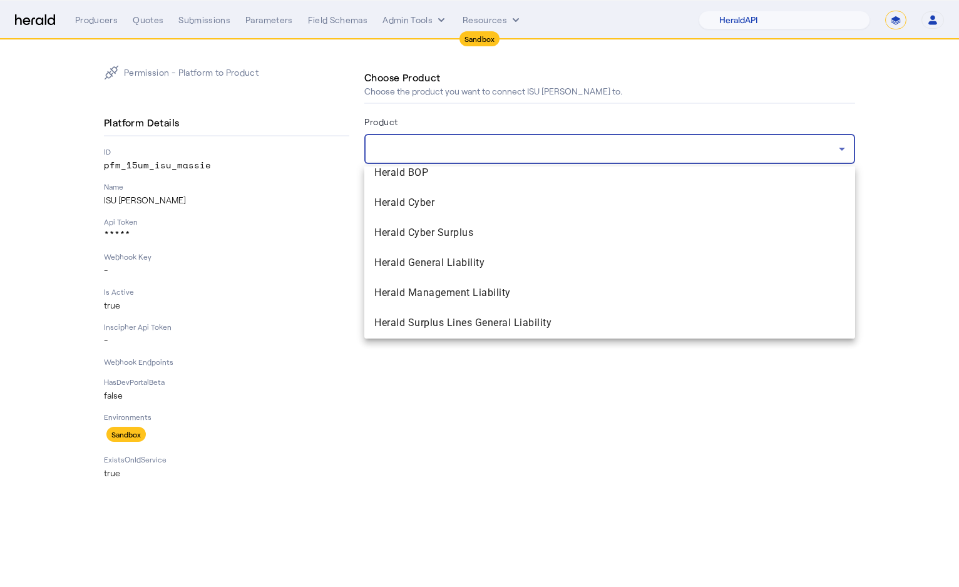
scroll to position [1781, 0]
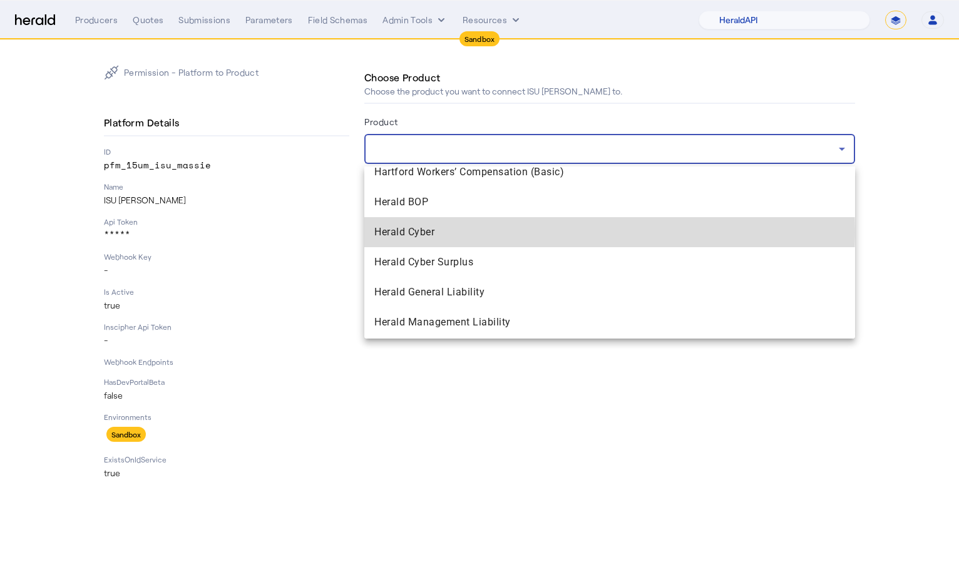
click at [476, 232] on span "Herald Cyber" at bounding box center [609, 232] width 471 height 15
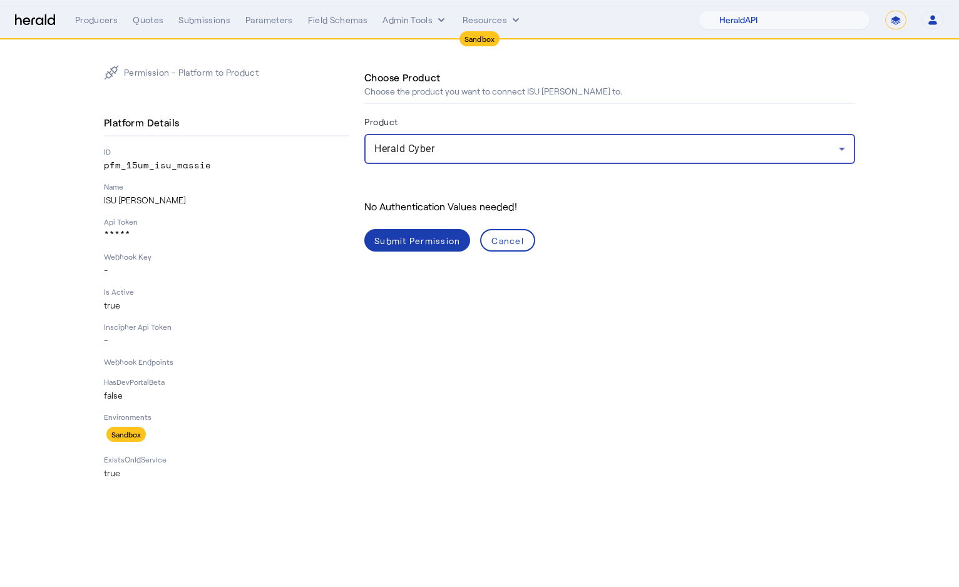
click at [427, 245] on div "Submit Permission" at bounding box center [417, 240] width 86 height 13
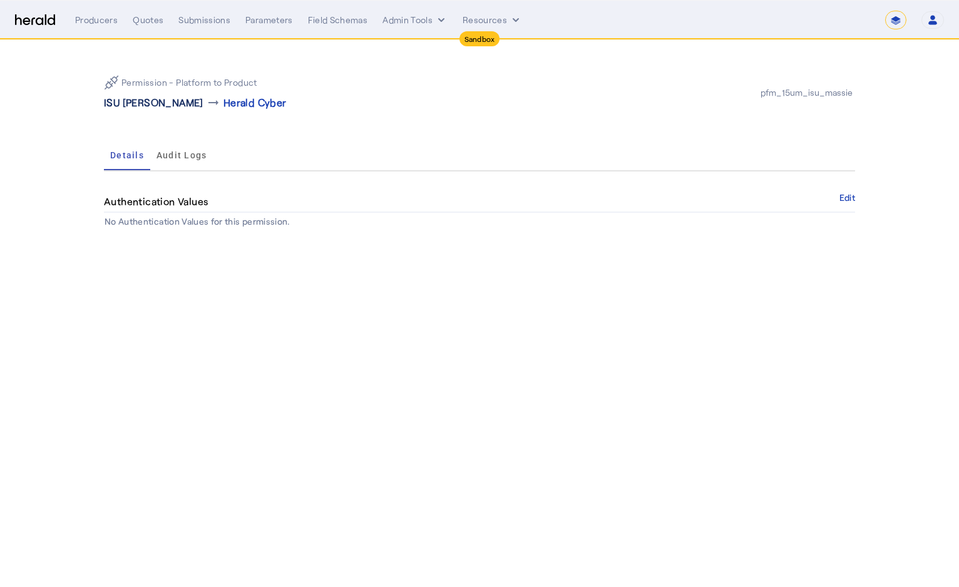
click at [121, 107] on p "ISU [PERSON_NAME]" at bounding box center [153, 102] width 99 height 15
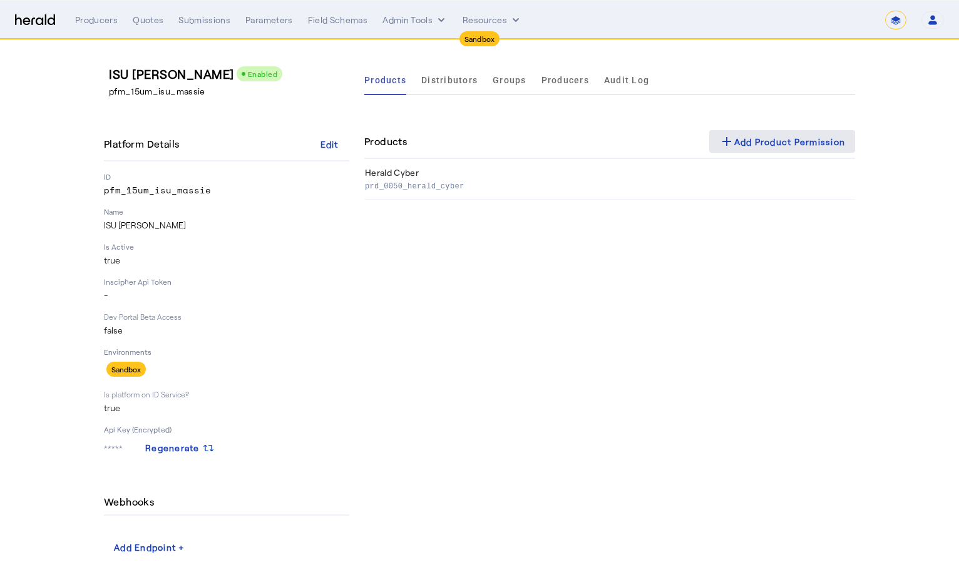
click at [760, 136] on div "add Add Product Permission" at bounding box center [782, 141] width 126 height 15
select select "pfm_2v8p_herald_api"
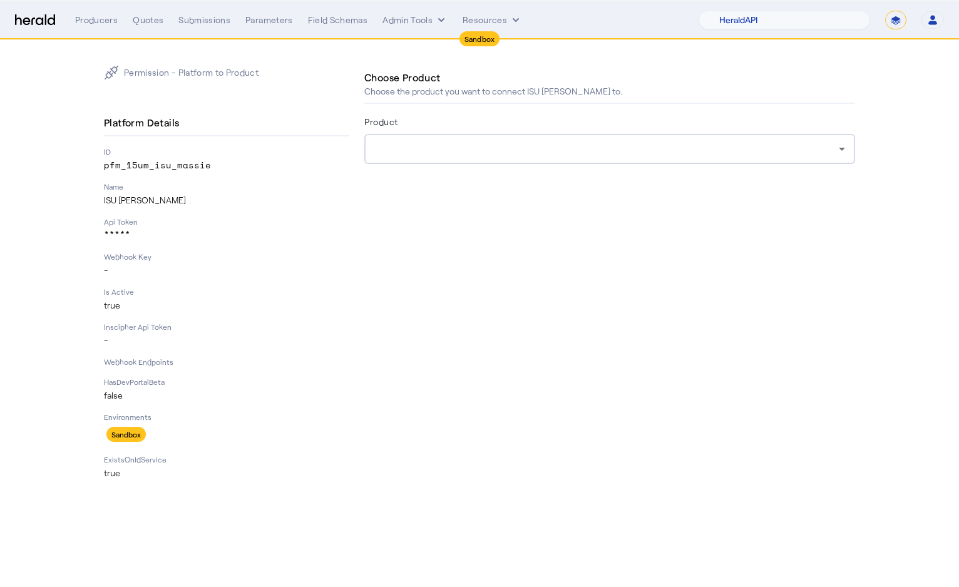
click at [643, 143] on div at bounding box center [606, 148] width 464 height 15
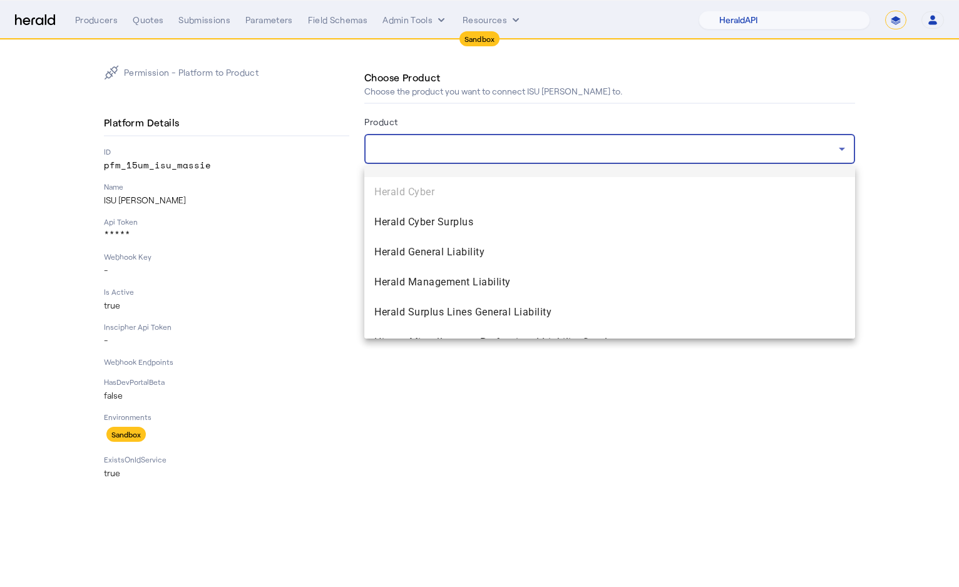
scroll to position [1814, 0]
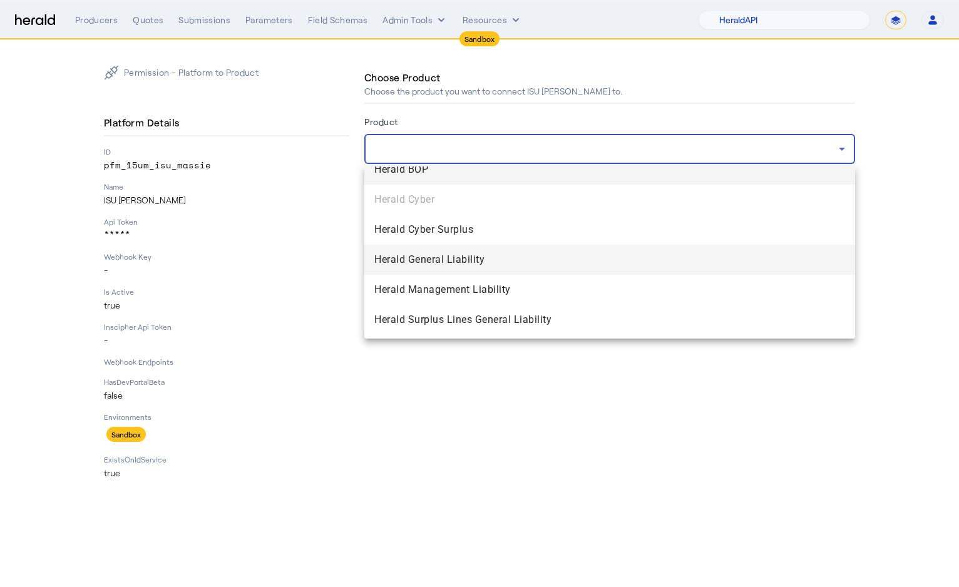
click at [516, 260] on span "Herald General Liability" at bounding box center [609, 259] width 471 height 15
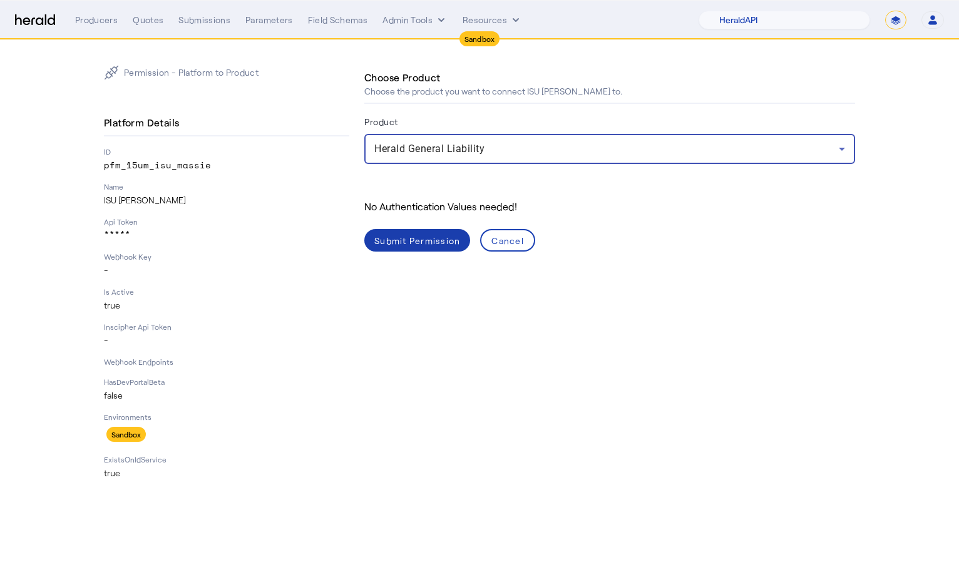
click at [427, 241] on div "Submit Permission" at bounding box center [417, 240] width 86 height 13
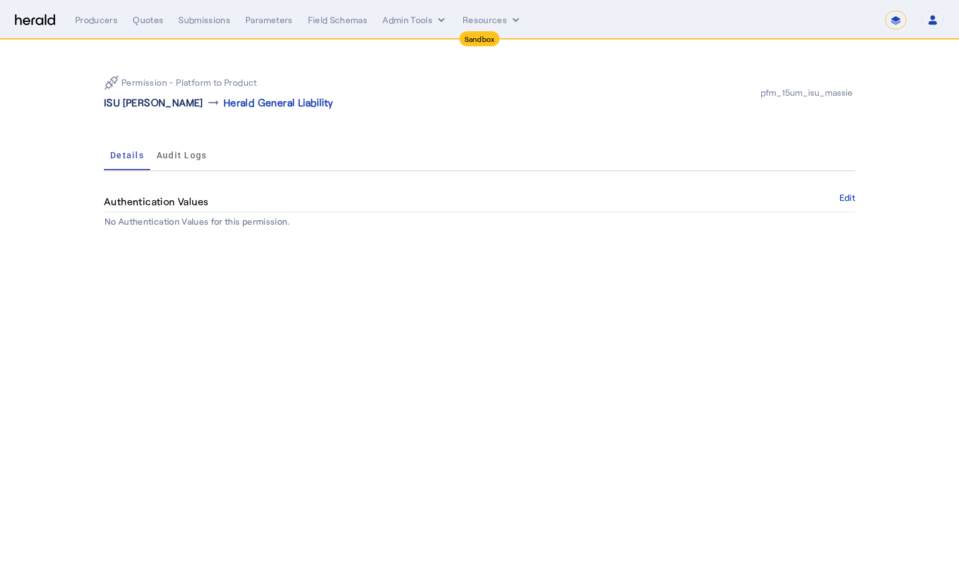
click at [146, 100] on p "ISU [PERSON_NAME]" at bounding box center [153, 102] width 99 height 15
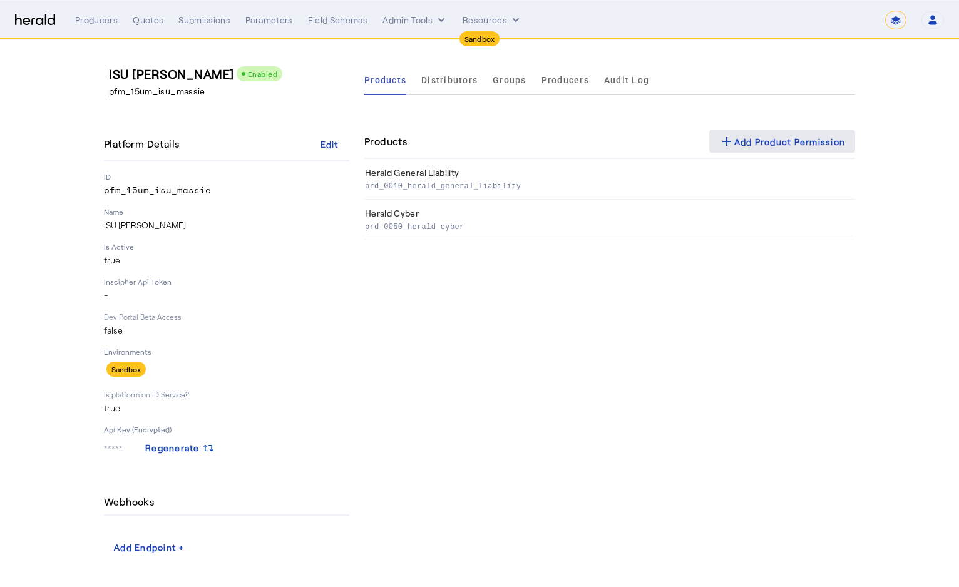
click at [746, 151] on span at bounding box center [782, 141] width 146 height 30
select select "pfm_2v8p_herald_api"
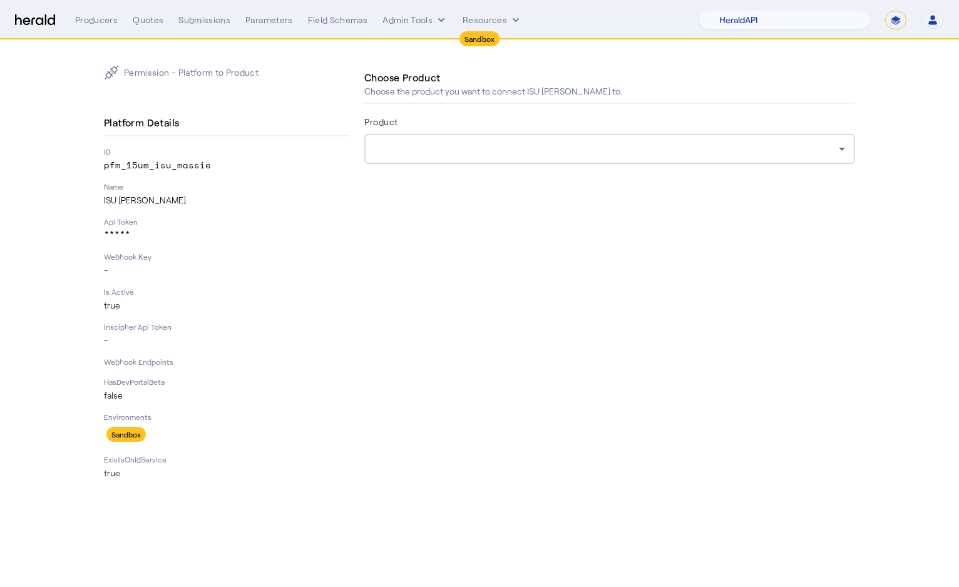
click at [423, 156] on div at bounding box center [609, 149] width 471 height 30
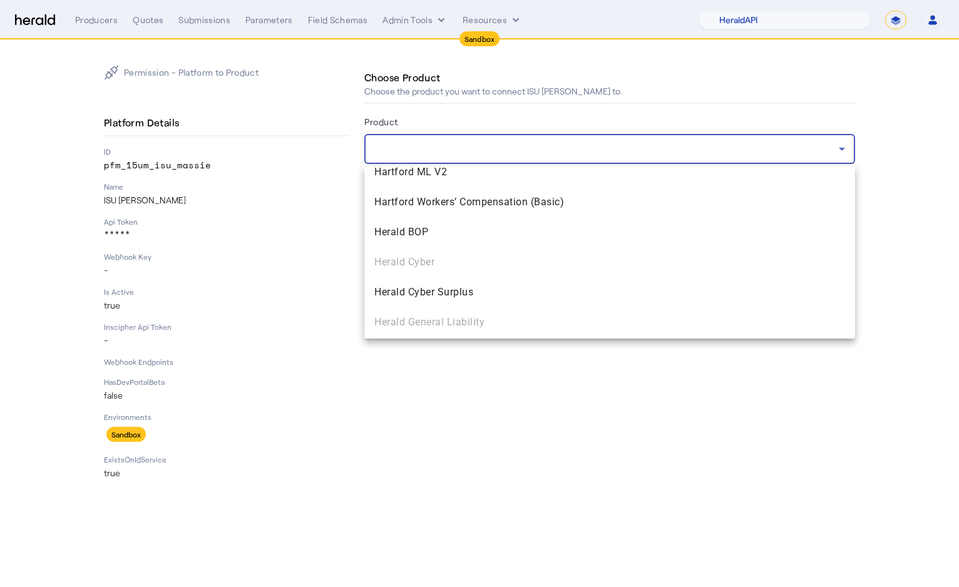
scroll to position [1814, 0]
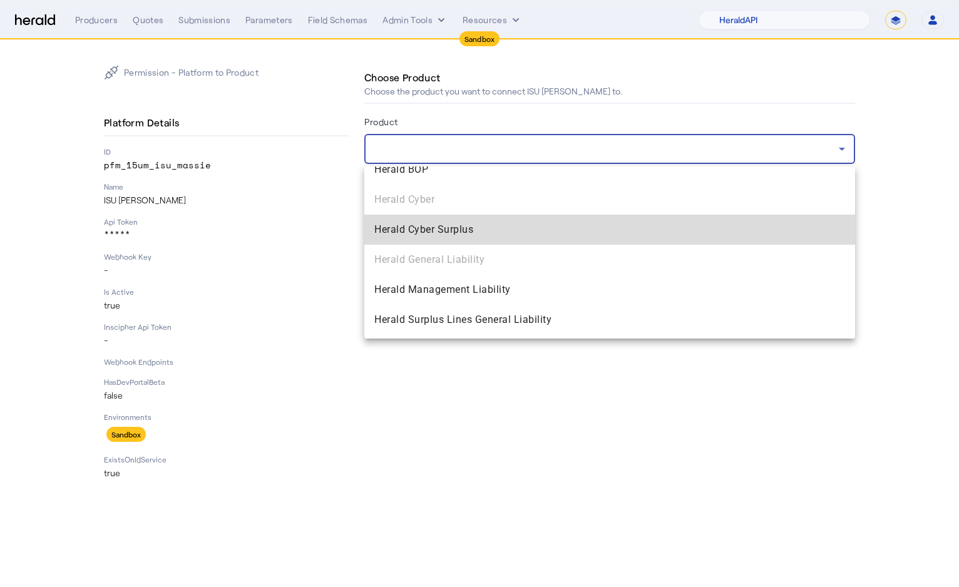
click at [444, 225] on span "Herald Cyber Surplus" at bounding box center [609, 229] width 471 height 15
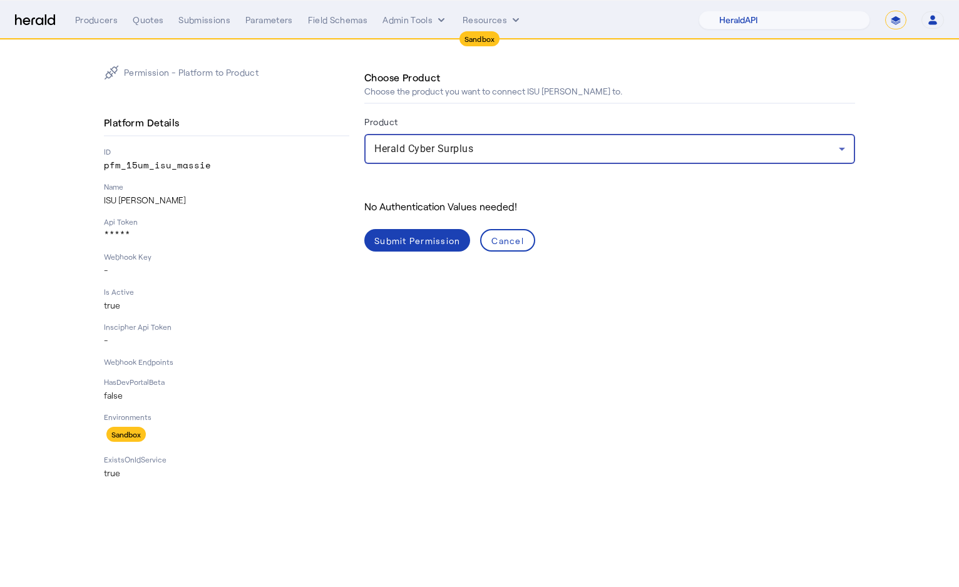
click at [408, 247] on div "Submit Permission" at bounding box center [417, 240] width 86 height 13
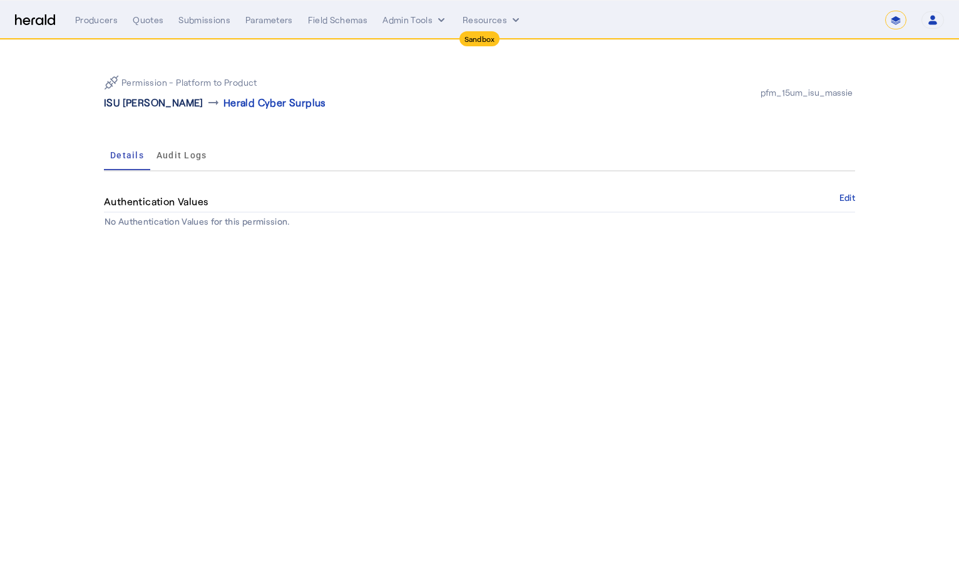
click at [139, 99] on p "ISU [PERSON_NAME]" at bounding box center [153, 102] width 99 height 15
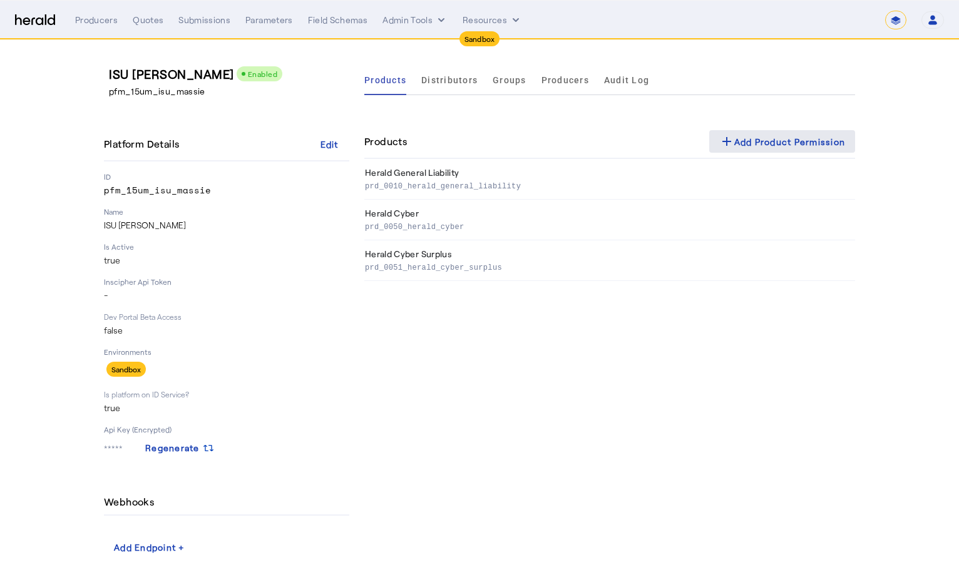
click at [760, 153] on span at bounding box center [782, 141] width 146 height 30
select select "pfm_2v8p_herald_api"
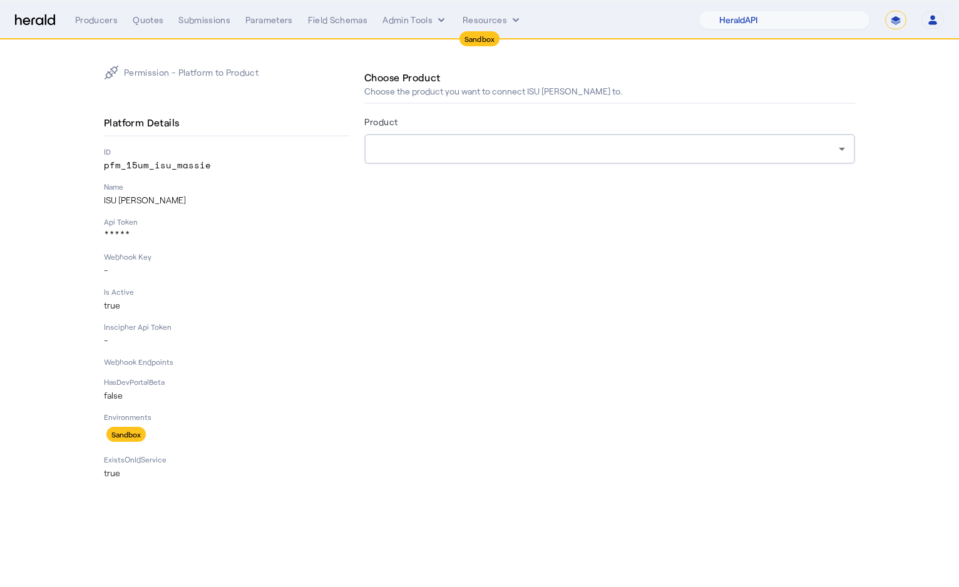
click at [645, 153] on div at bounding box center [606, 148] width 464 height 15
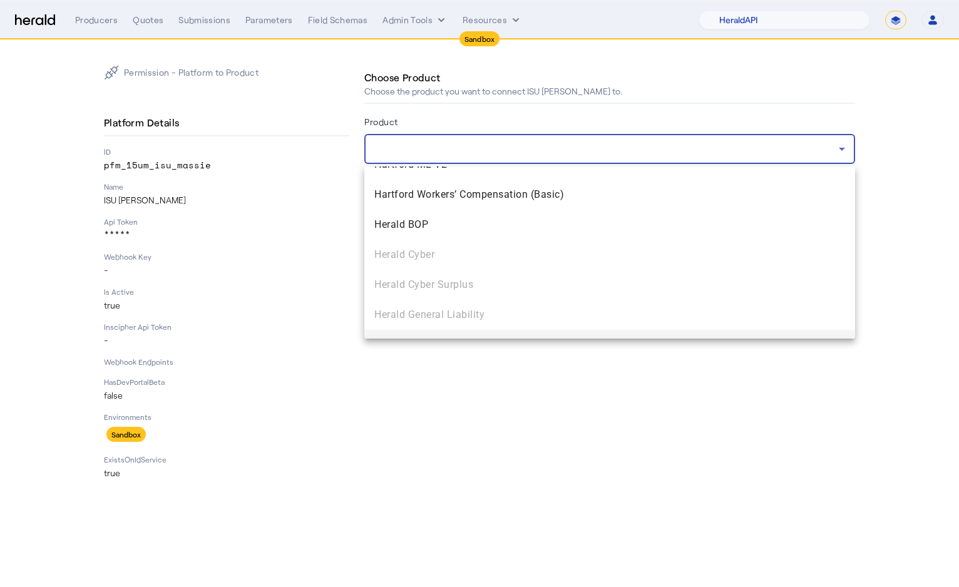
scroll to position [1758, 0]
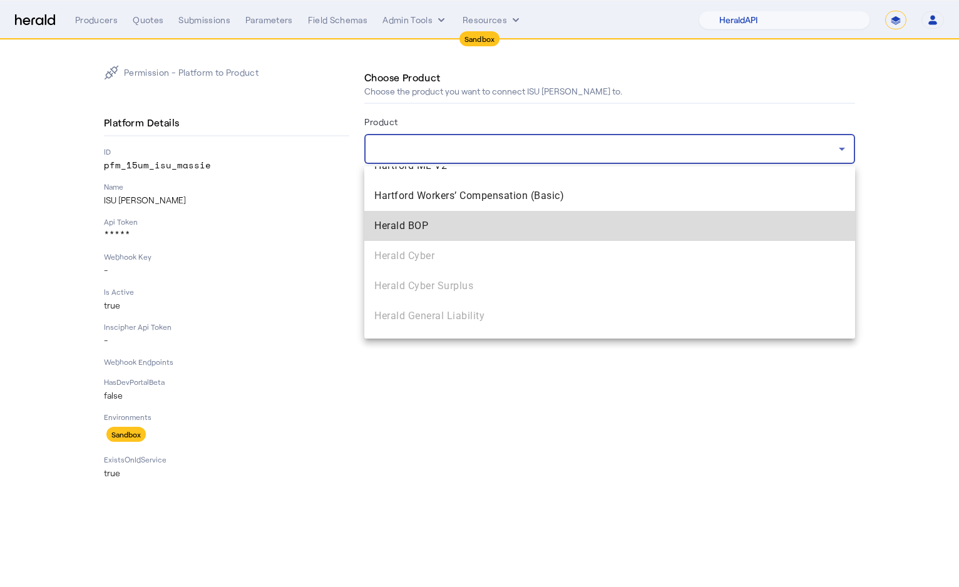
click at [431, 211] on mat-option "Herald BOP" at bounding box center [609, 226] width 491 height 30
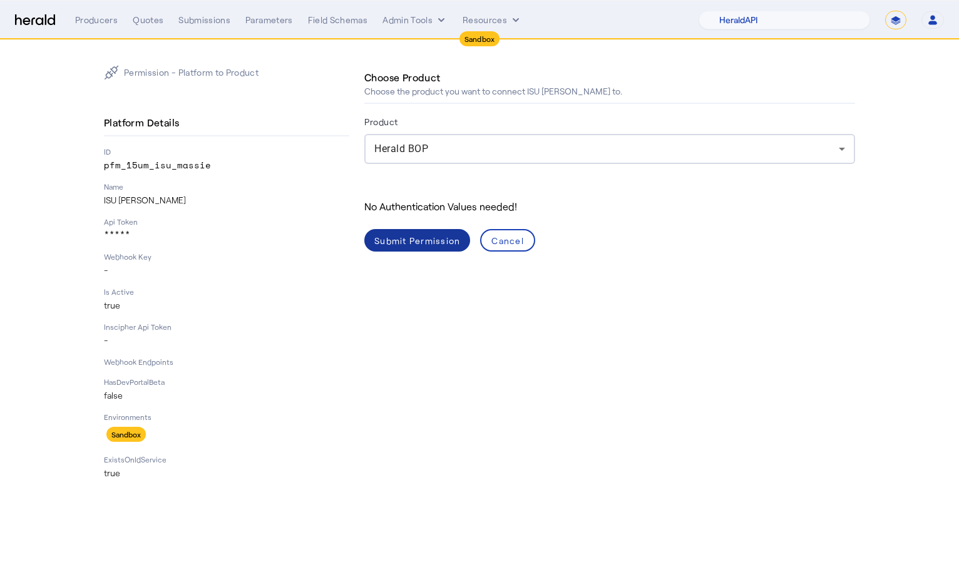
click at [427, 235] on div "Submit Permission" at bounding box center [417, 240] width 86 height 13
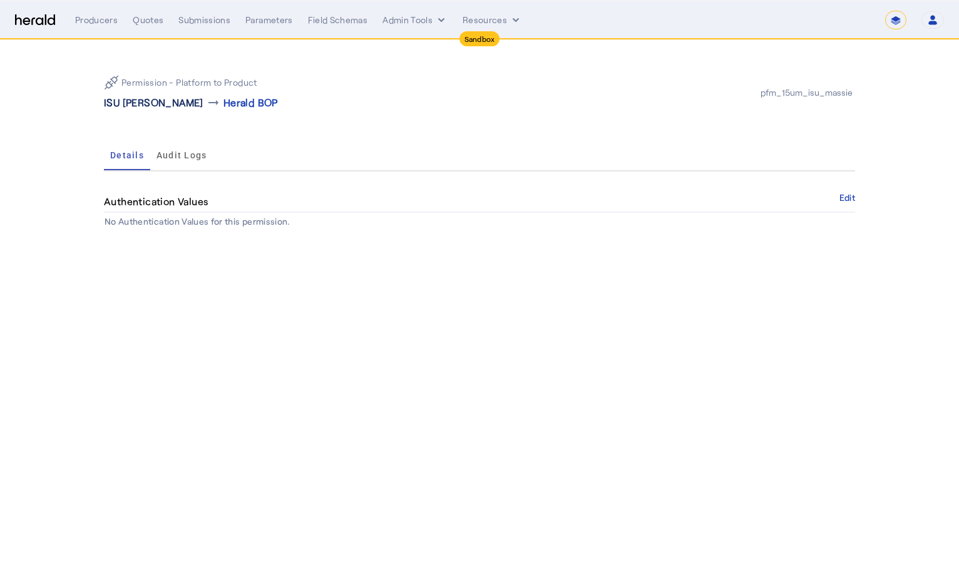
click at [141, 103] on p "ISU [PERSON_NAME]" at bounding box center [153, 102] width 99 height 15
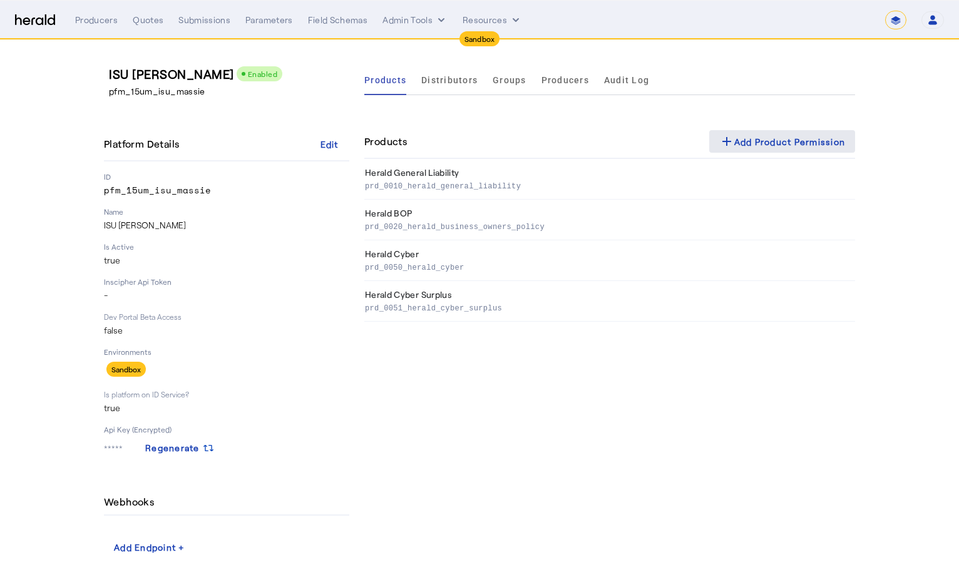
click at [752, 136] on div "add Add Product Permission" at bounding box center [782, 141] width 126 height 15
select select "pfm_2v8p_herald_api"
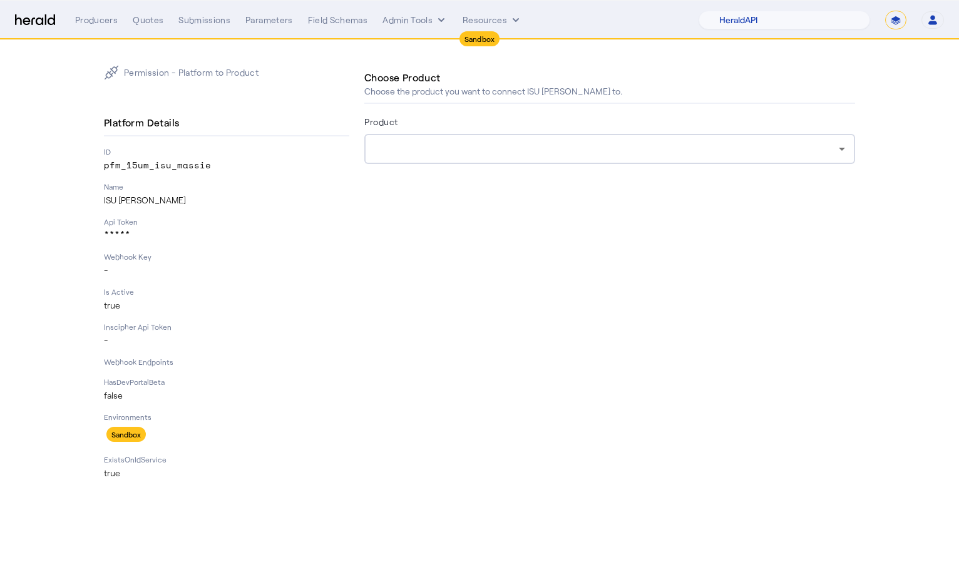
click at [676, 139] on div at bounding box center [609, 149] width 471 height 30
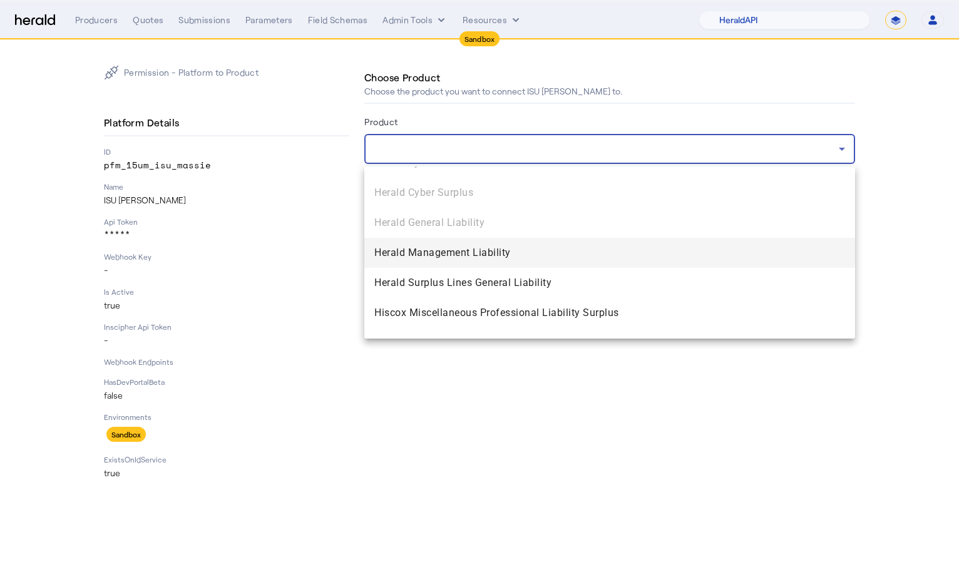
scroll to position [1847, 0]
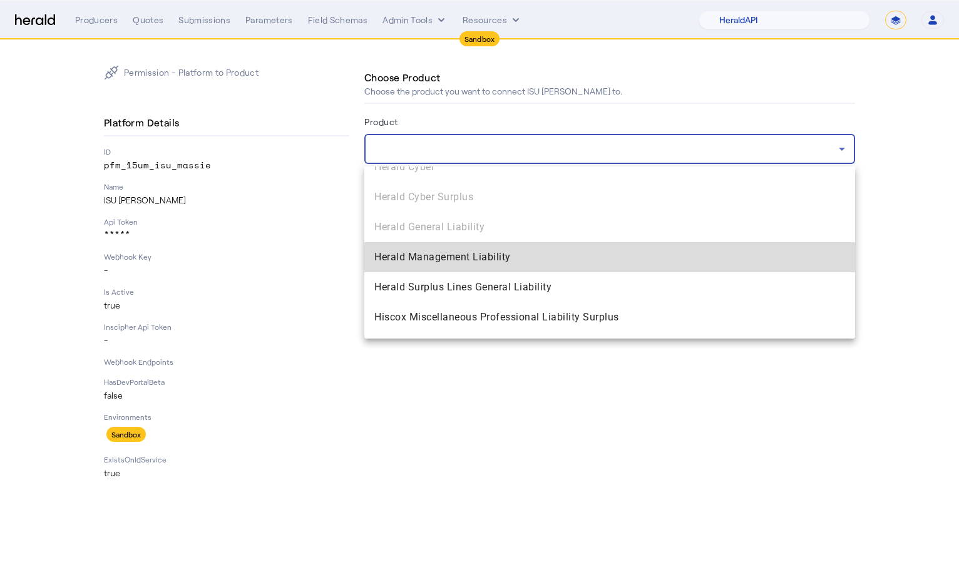
click at [437, 266] on mat-option "Herald Management Liability" at bounding box center [609, 257] width 491 height 30
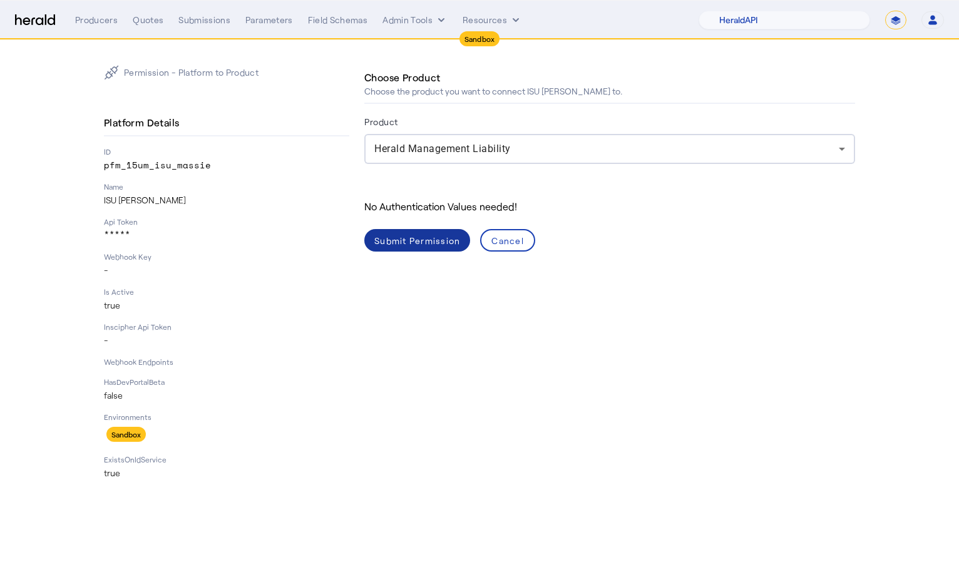
click at [419, 245] on div "Submit Permission" at bounding box center [417, 240] width 86 height 13
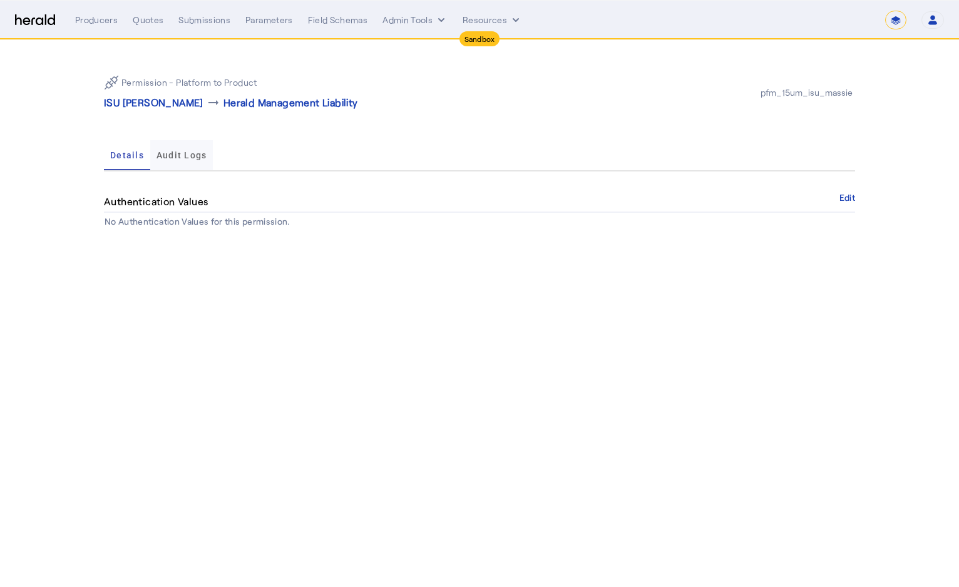
click at [171, 158] on span "Audit Logs" at bounding box center [181, 155] width 51 height 9
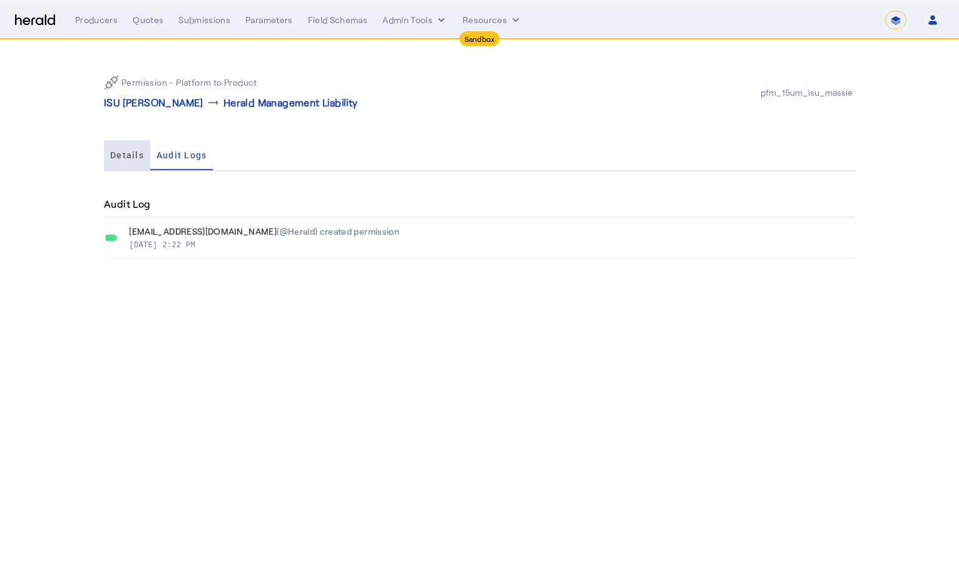
click at [128, 156] on span "Details" at bounding box center [127, 155] width 34 height 9
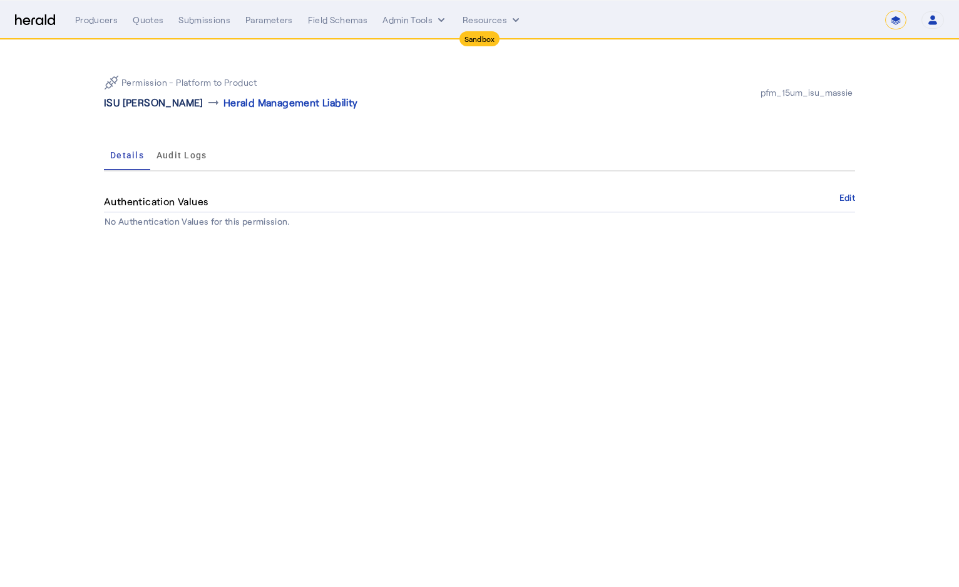
click at [136, 104] on p "ISU [PERSON_NAME]" at bounding box center [153, 102] width 99 height 15
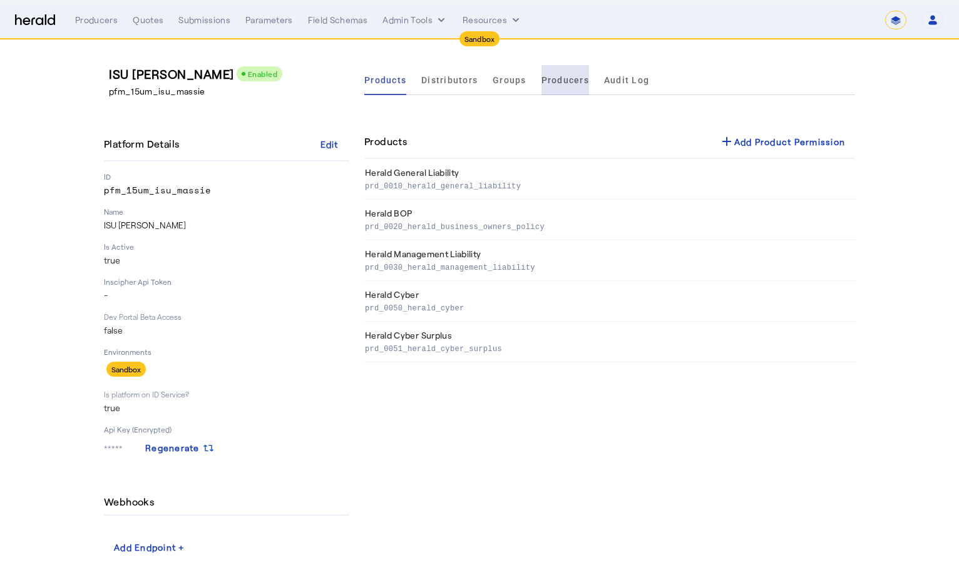
click at [567, 81] on span "Producers" at bounding box center [565, 80] width 48 height 9
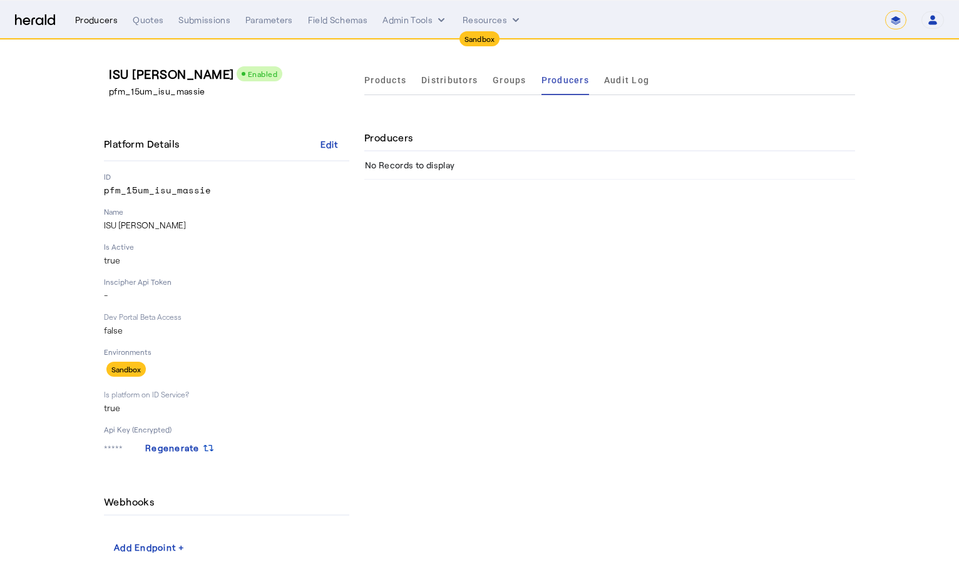
click at [106, 26] on div "Producers" at bounding box center [96, 20] width 43 height 13
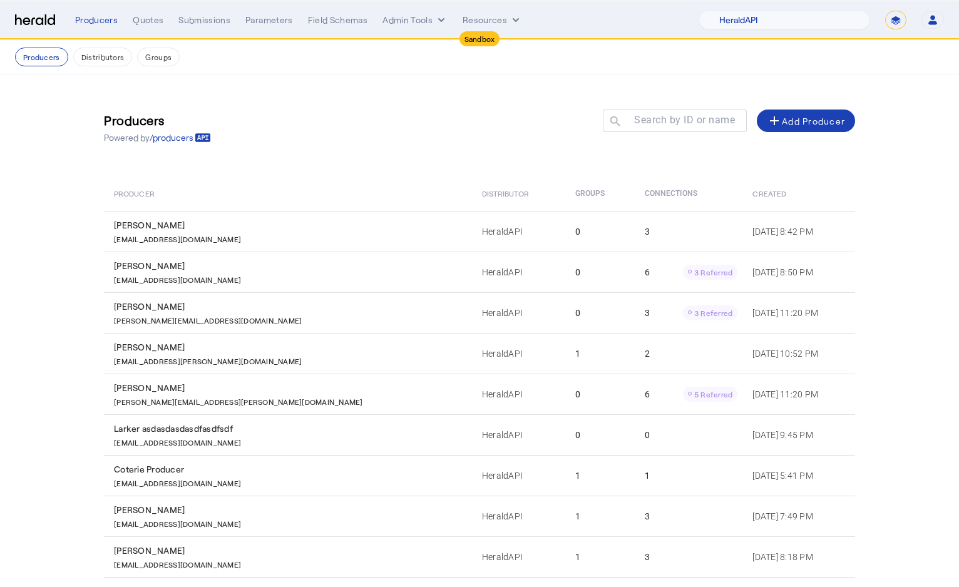
click at [800, 4] on nav "Sandbox Menu Producers Quotes Submissions Parameters Field Schemas Admin Tools …" at bounding box center [479, 20] width 959 height 39
click at [807, 16] on select "1Fort Acrisure Acturis Affinity Advisors Affinity Risk Agentero AmWins Anzen Ao…" at bounding box center [783, 20] width 171 height 19
select select "pfm_15um_isu_massie"
click at [728, 11] on select "1Fort Acrisure Acturis Affinity Advisors Affinity Risk Agentero AmWins Anzen Ao…" at bounding box center [783, 20] width 171 height 19
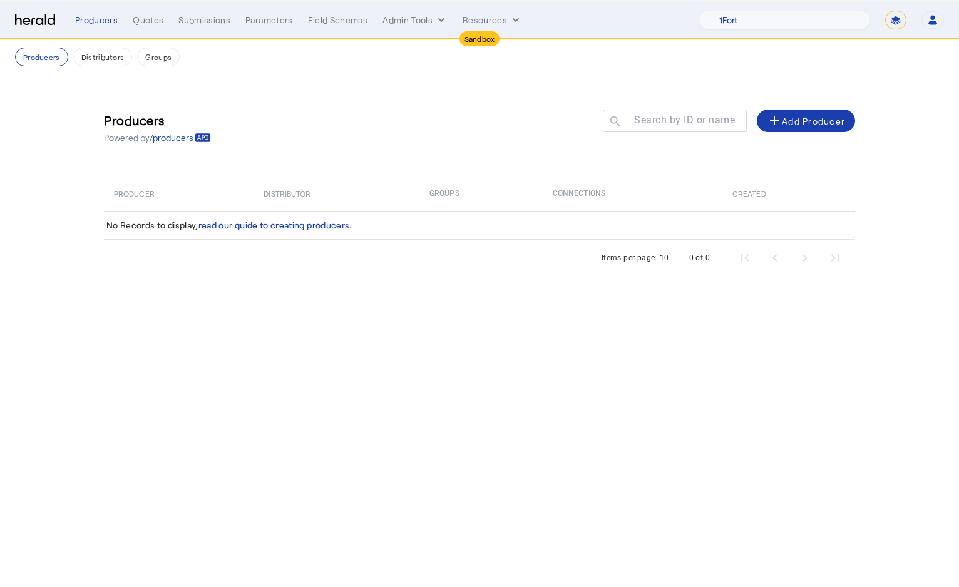
click at [814, 129] on span at bounding box center [806, 121] width 98 height 30
